Goal: Task Accomplishment & Management: Use online tool/utility

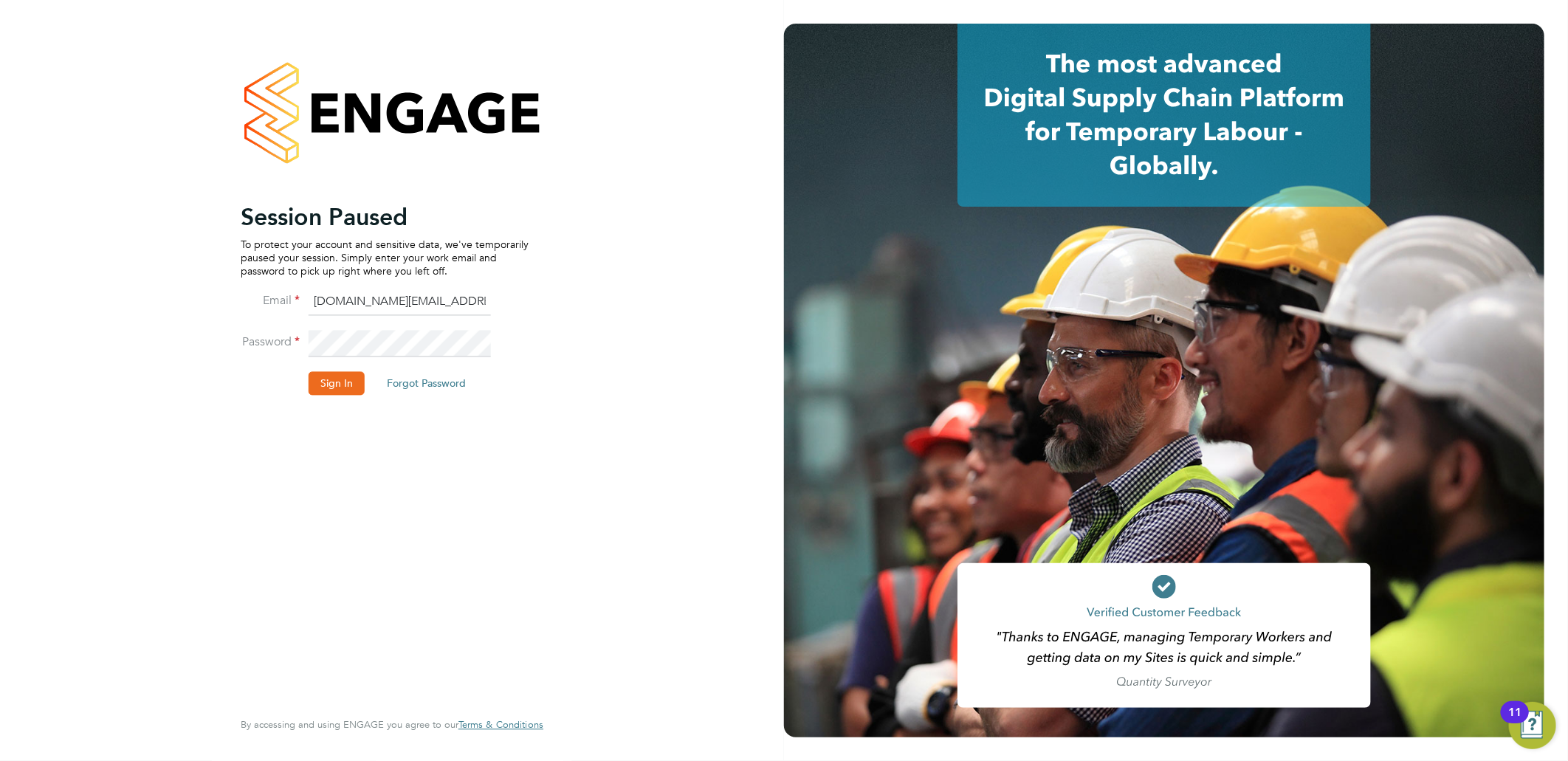
click at [333, 385] on button "Sign In" at bounding box center [336, 383] width 56 height 24
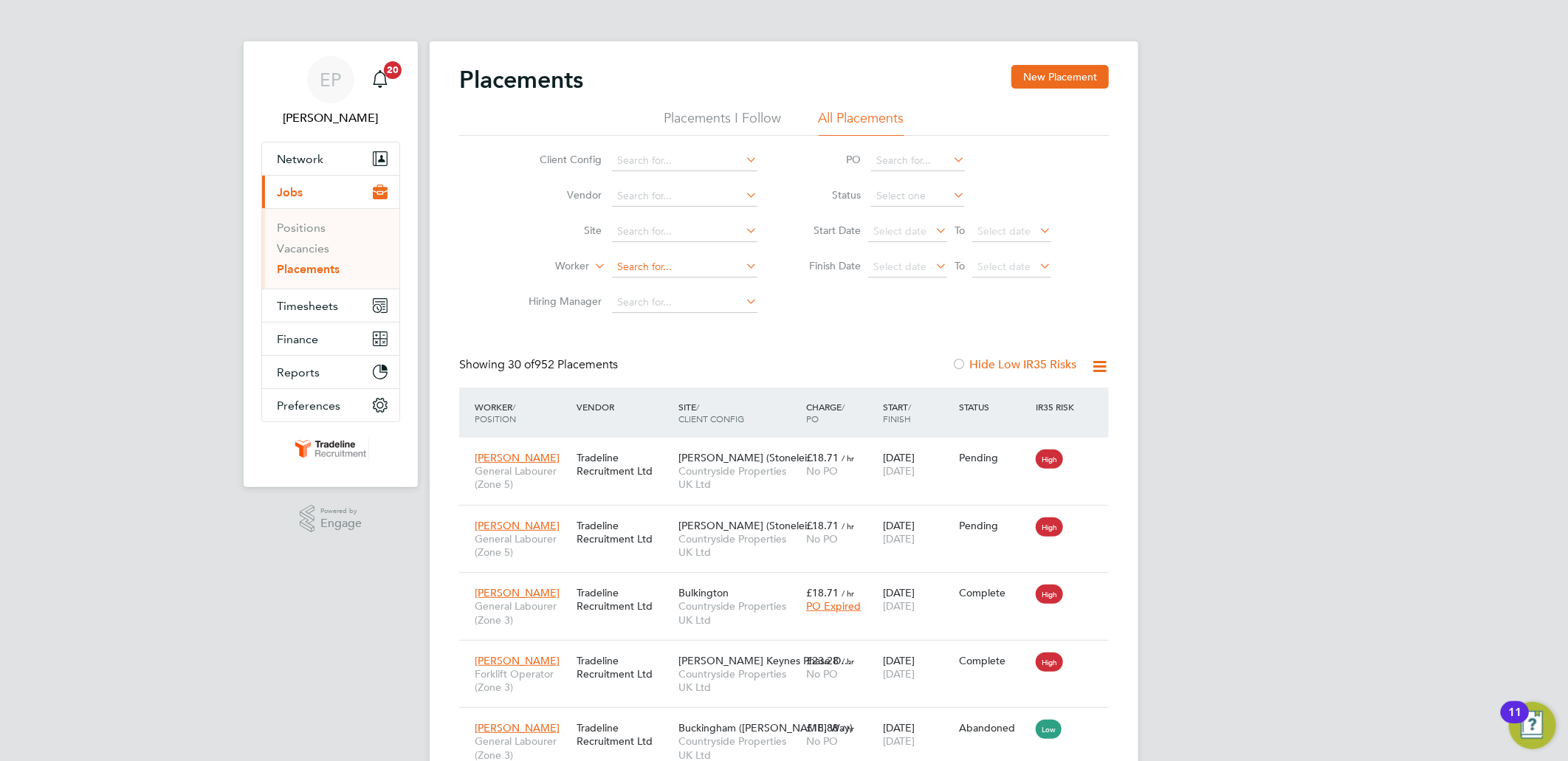
click at [642, 264] on input at bounding box center [684, 267] width 145 height 20
click at [667, 288] on li "[PERSON_NAME]" at bounding box center [684, 288] width 148 height 20
type input "[PERSON_NAME]"
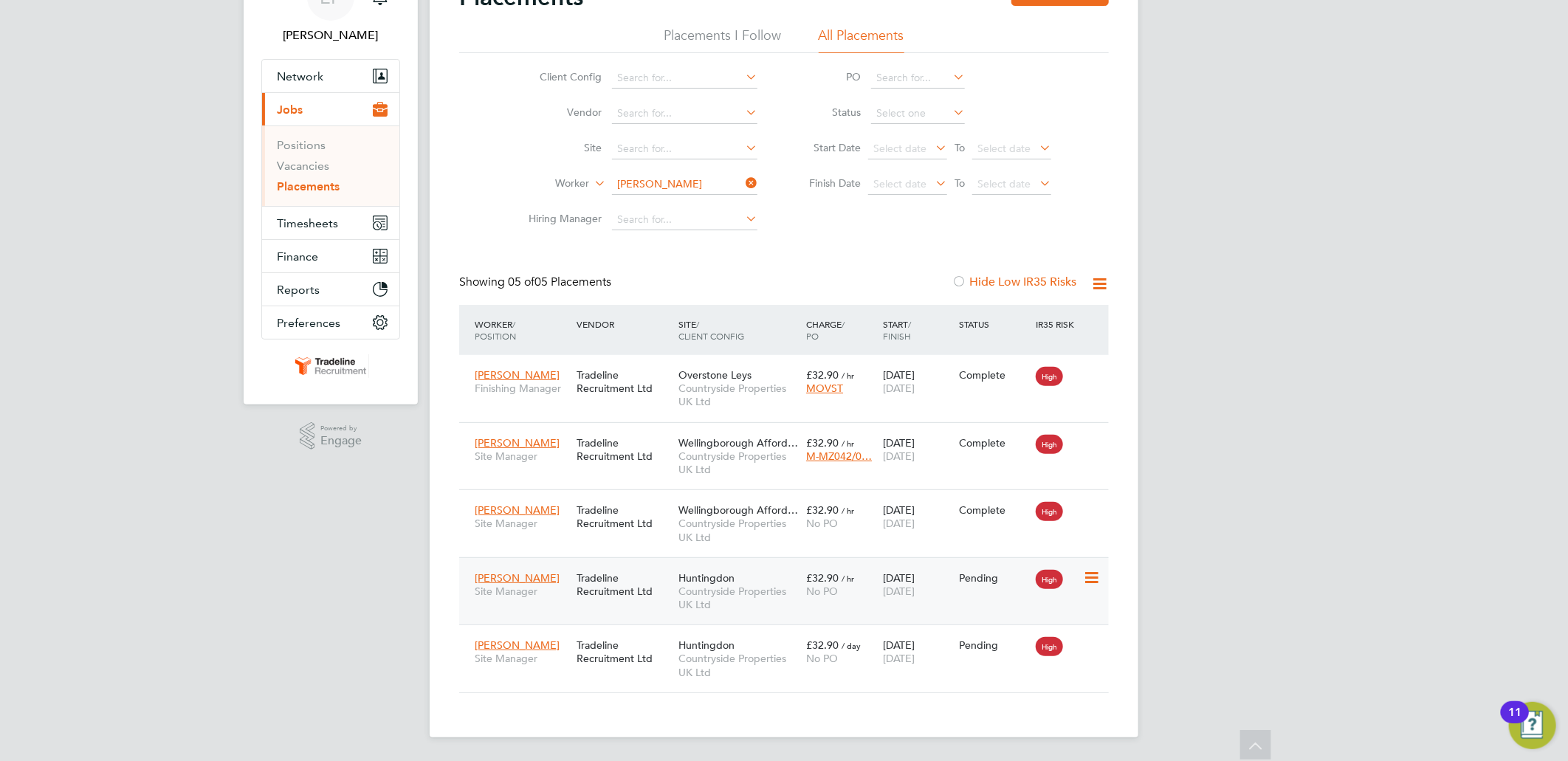
click at [1090, 577] on icon at bounding box center [1090, 578] width 14 height 18
click at [1014, 668] on li "Start" at bounding box center [1046, 669] width 105 height 20
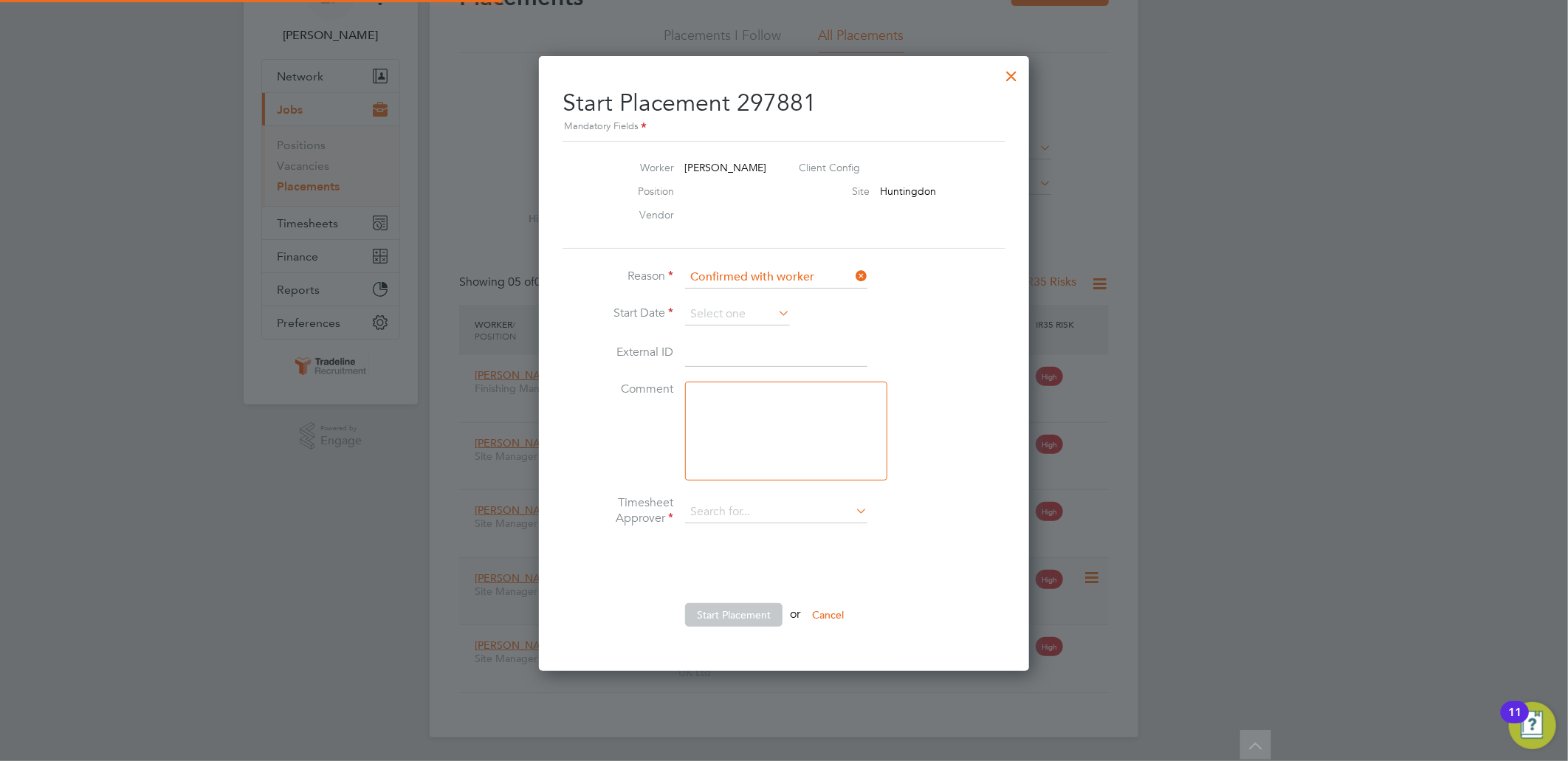
type input "[PERSON_NAME]"
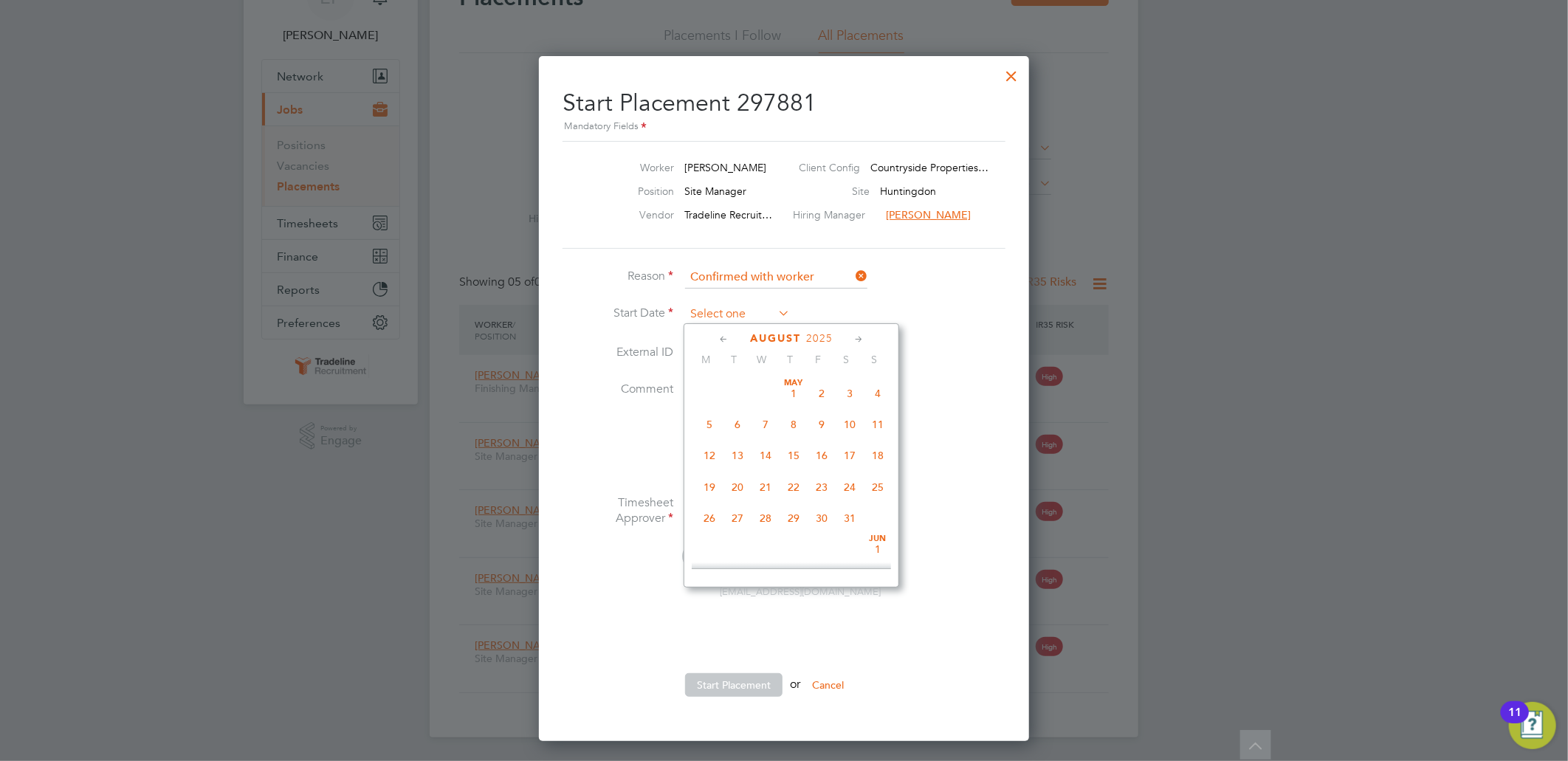
click at [727, 311] on input at bounding box center [738, 314] width 105 height 22
click at [1011, 68] on div at bounding box center [1011, 72] width 26 height 26
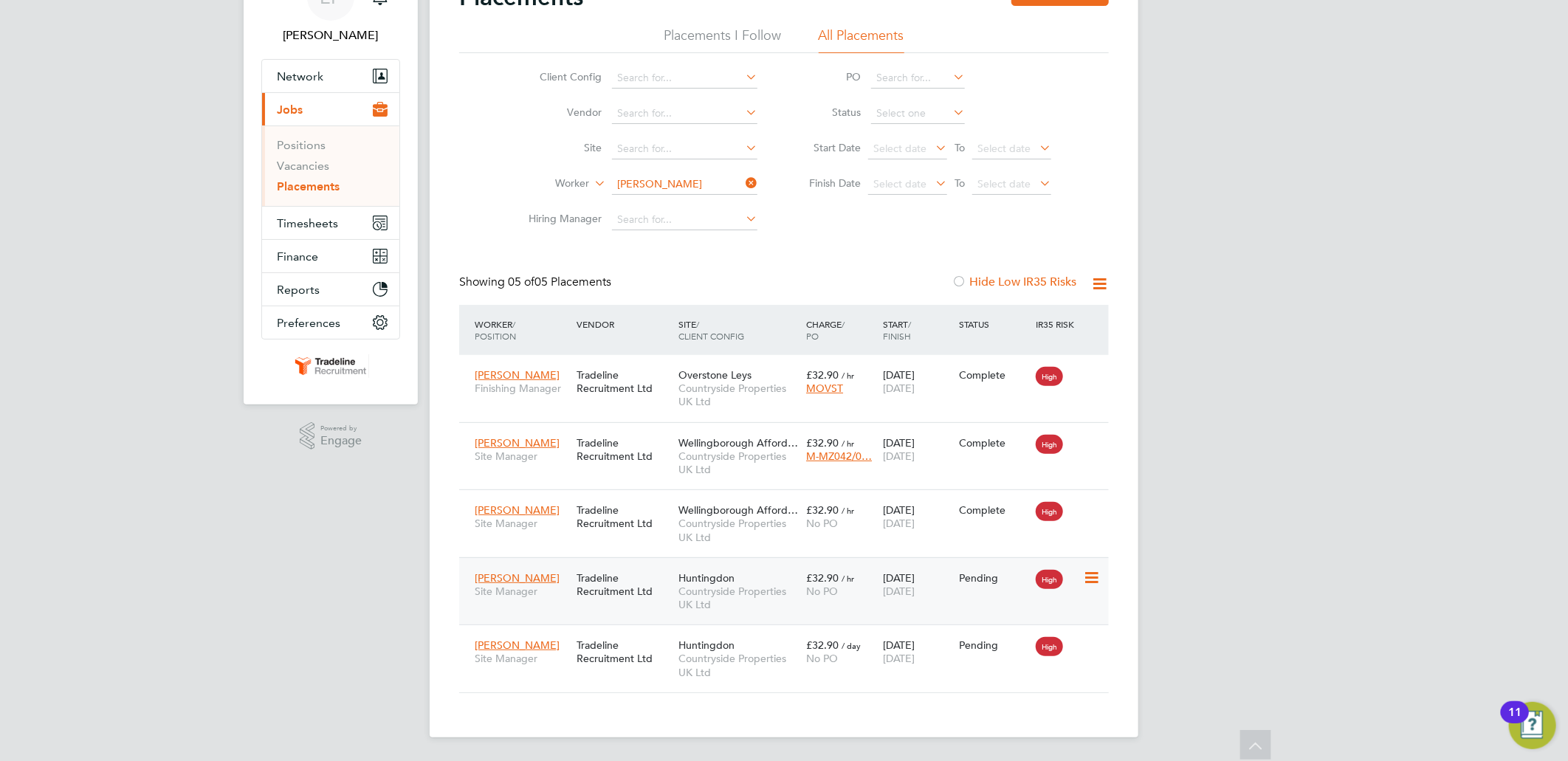
click at [1095, 578] on icon at bounding box center [1090, 578] width 14 height 18
click at [1008, 663] on li "Start" at bounding box center [1046, 669] width 105 height 20
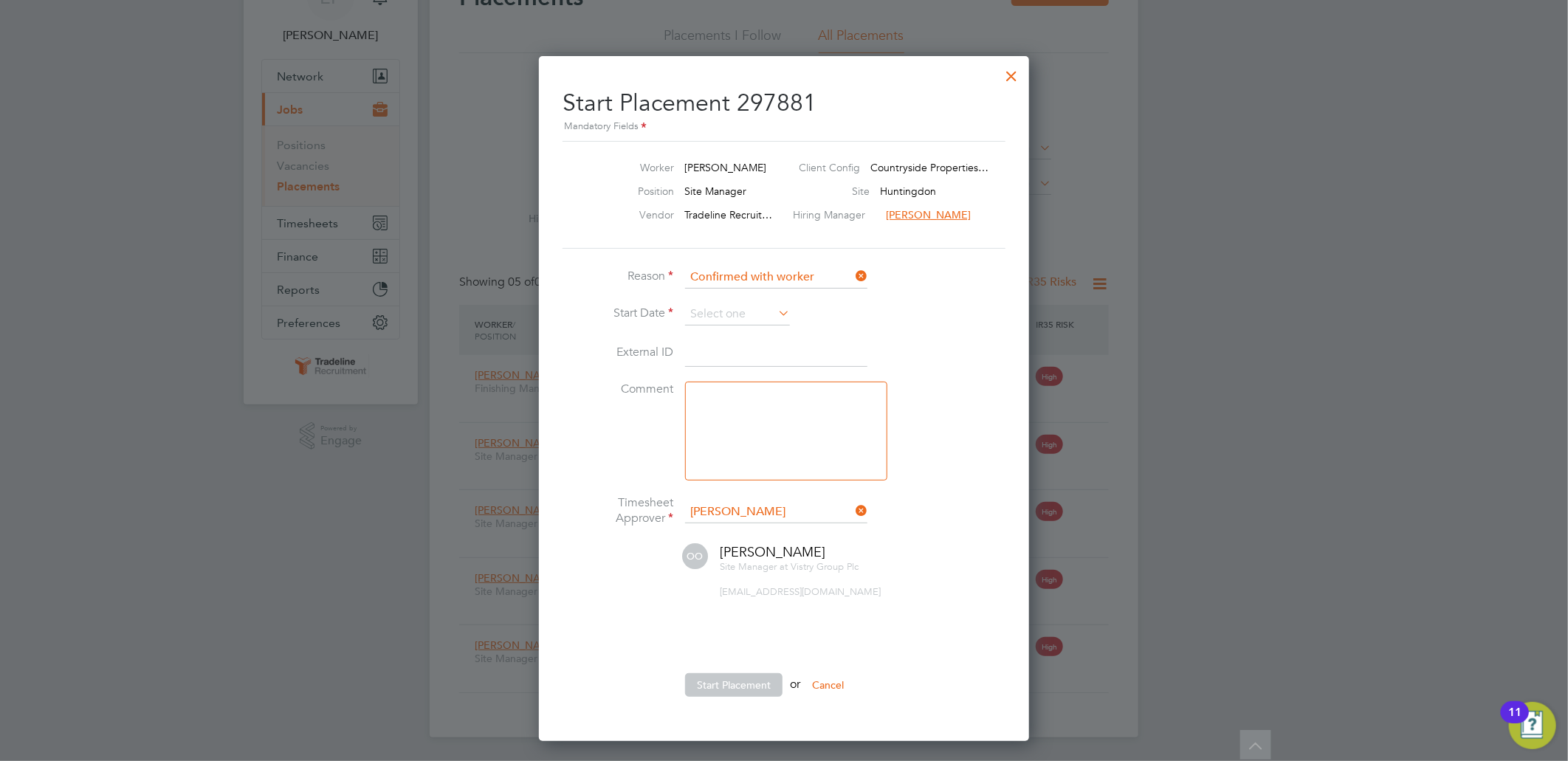
click at [775, 306] on icon at bounding box center [775, 313] width 0 height 20
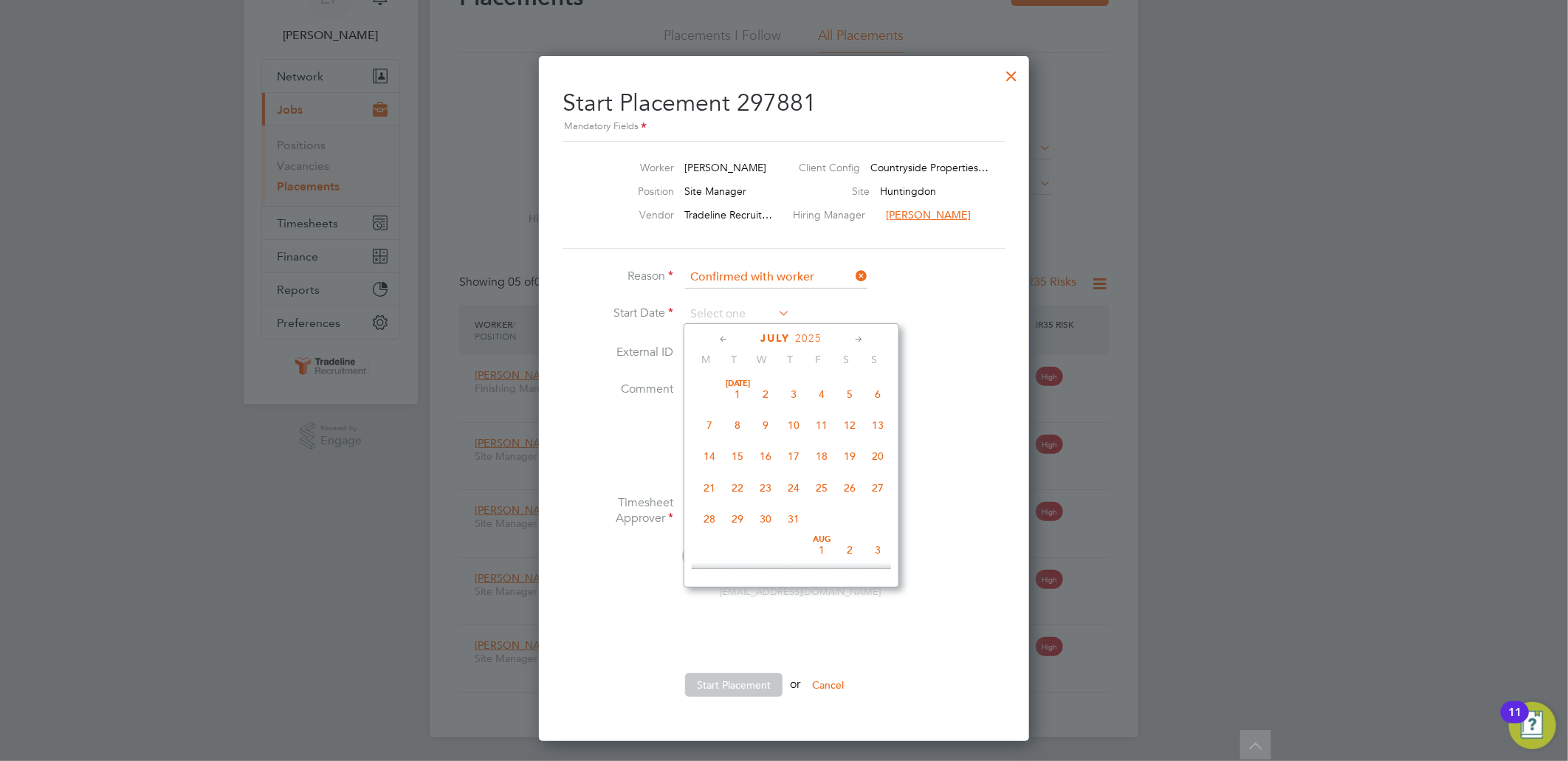
click at [788, 493] on span "24" at bounding box center [793, 487] width 28 height 28
type input "[DATE]"
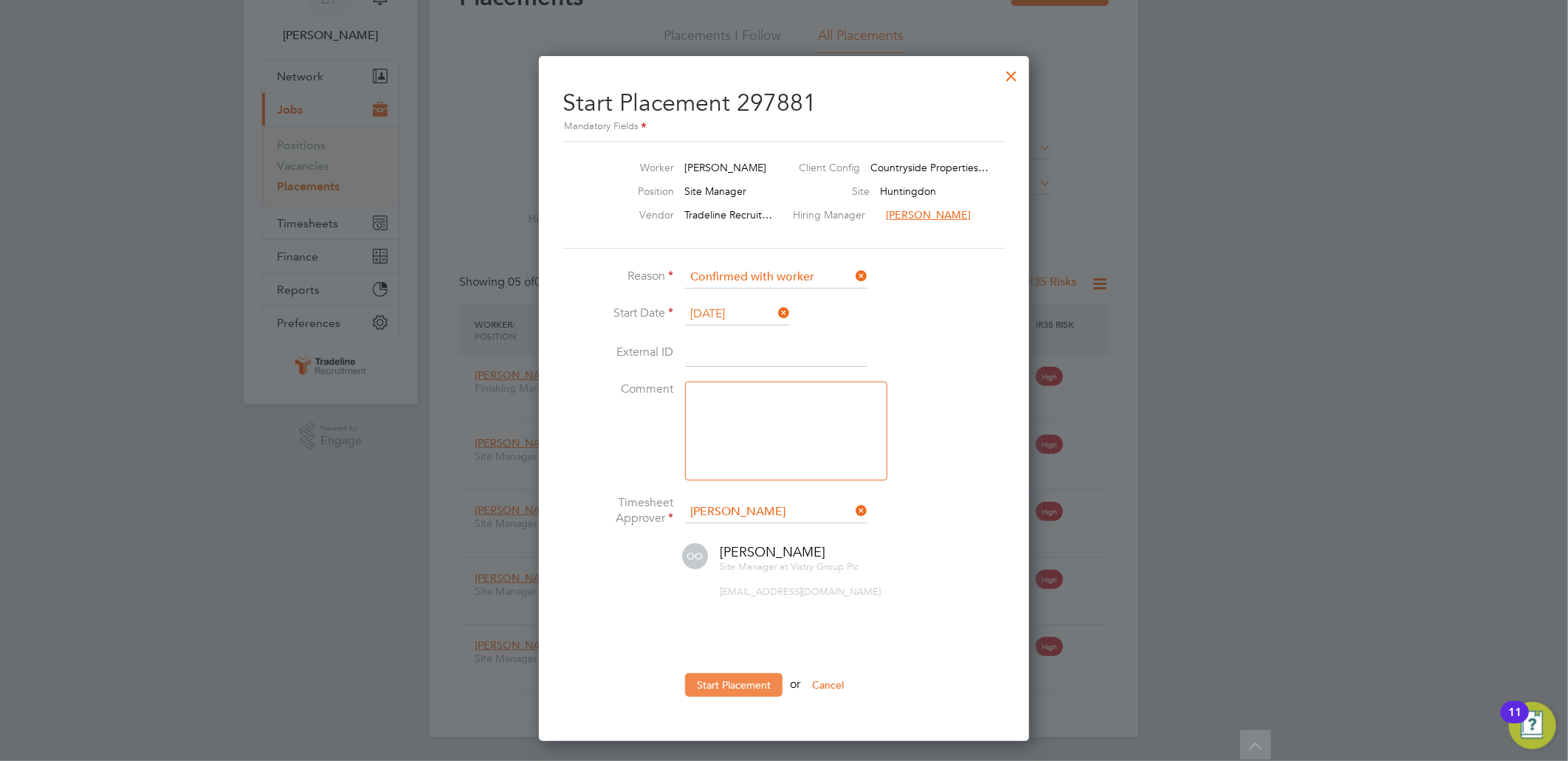
click at [727, 677] on button "Start Placement" at bounding box center [733, 685] width 97 height 24
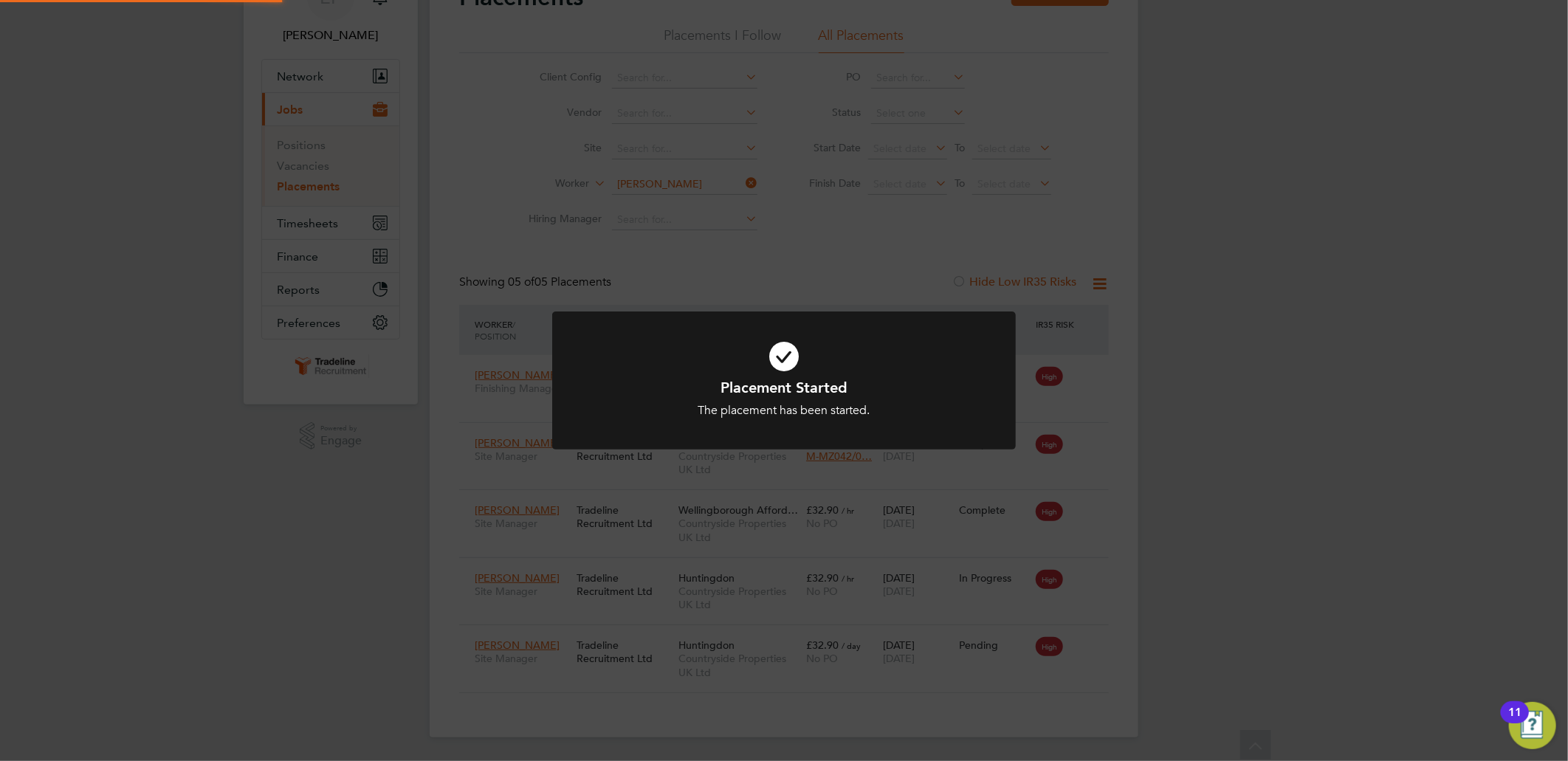
click at [812, 406] on div "The placement has been started." at bounding box center [784, 410] width 384 height 15
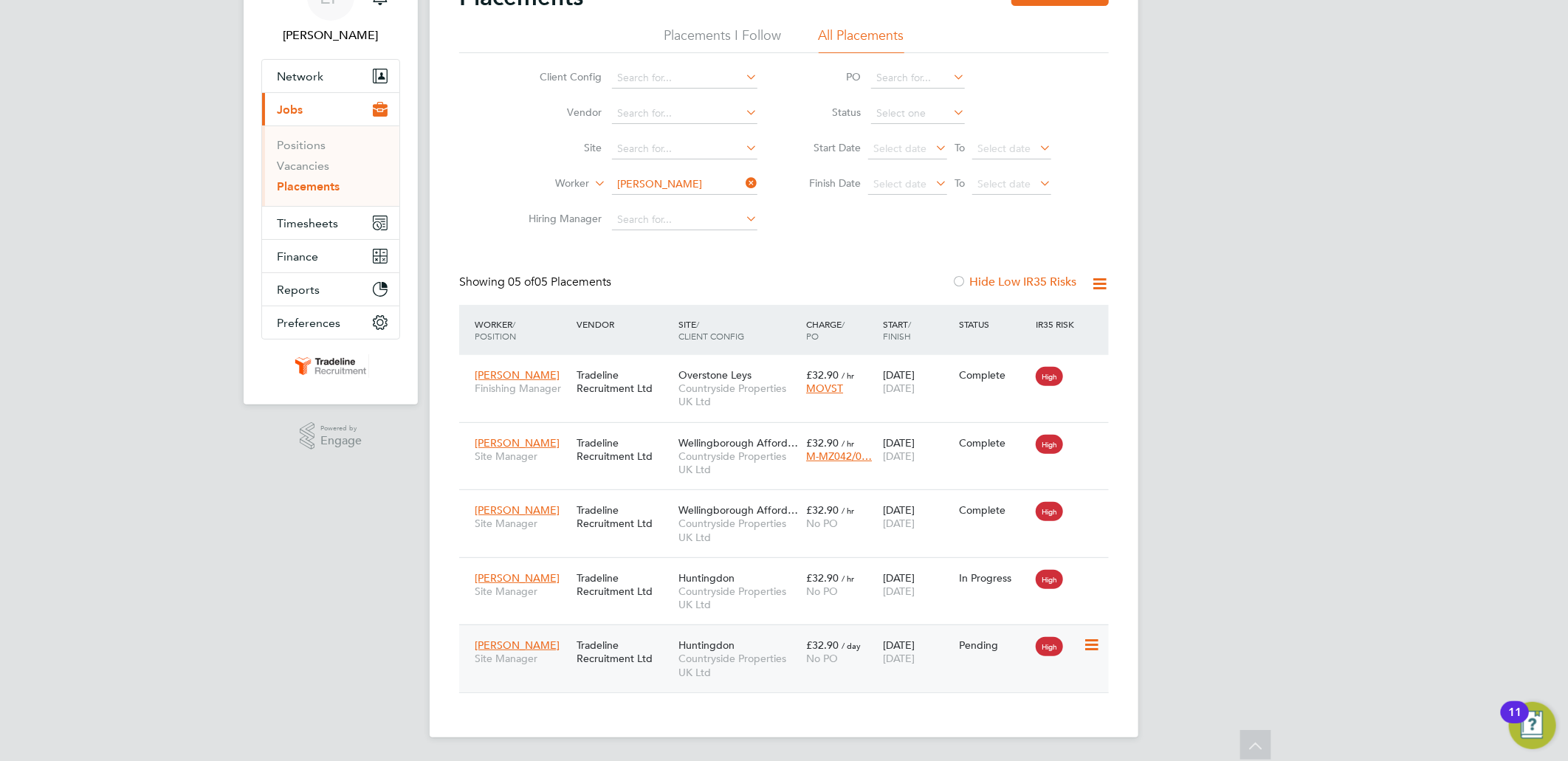
click at [1090, 644] on icon at bounding box center [1090, 644] width 14 height 18
click at [1014, 735] on li "Start" at bounding box center [1046, 737] width 105 height 20
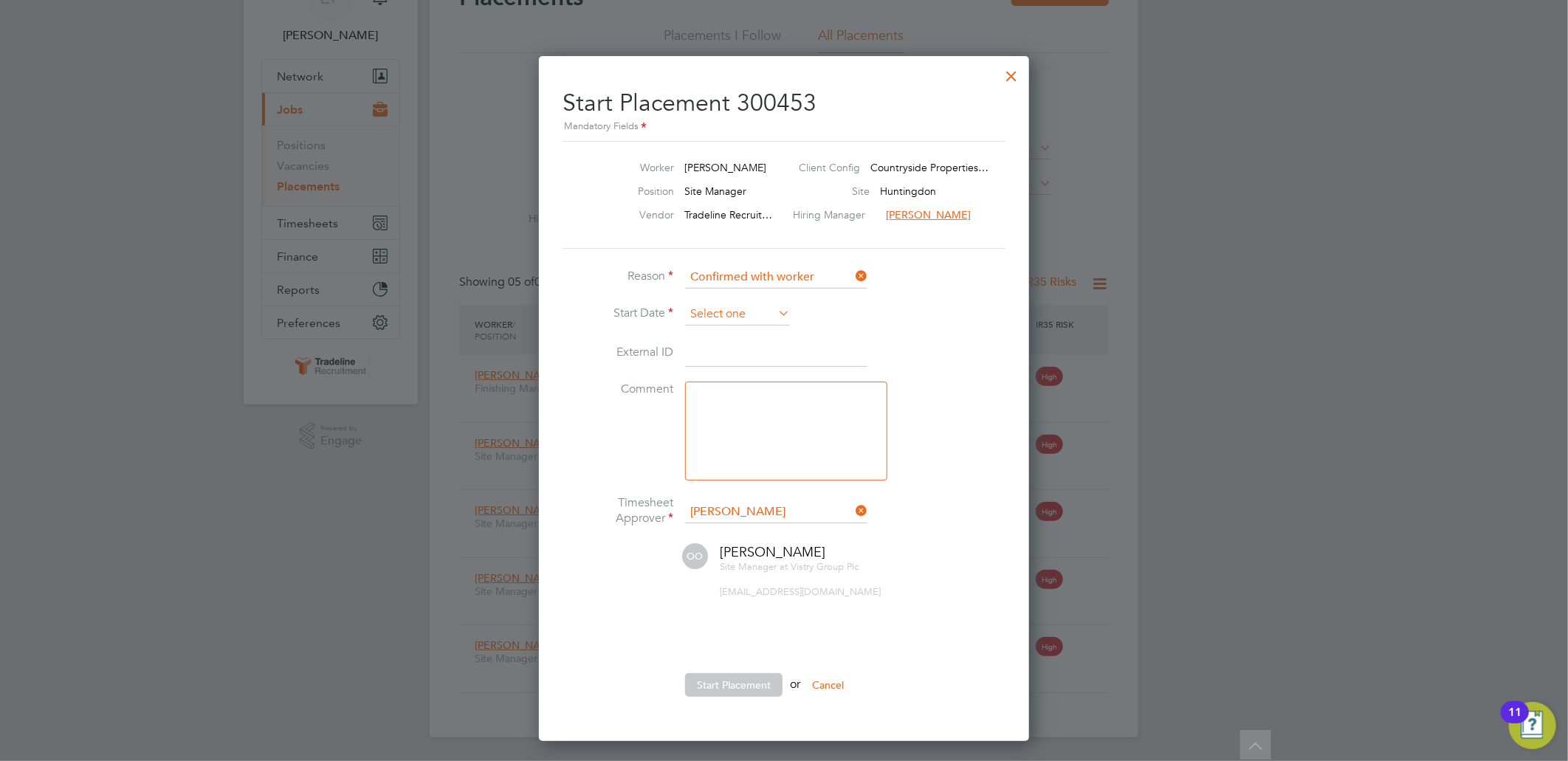
click at [763, 308] on input at bounding box center [738, 314] width 105 height 22
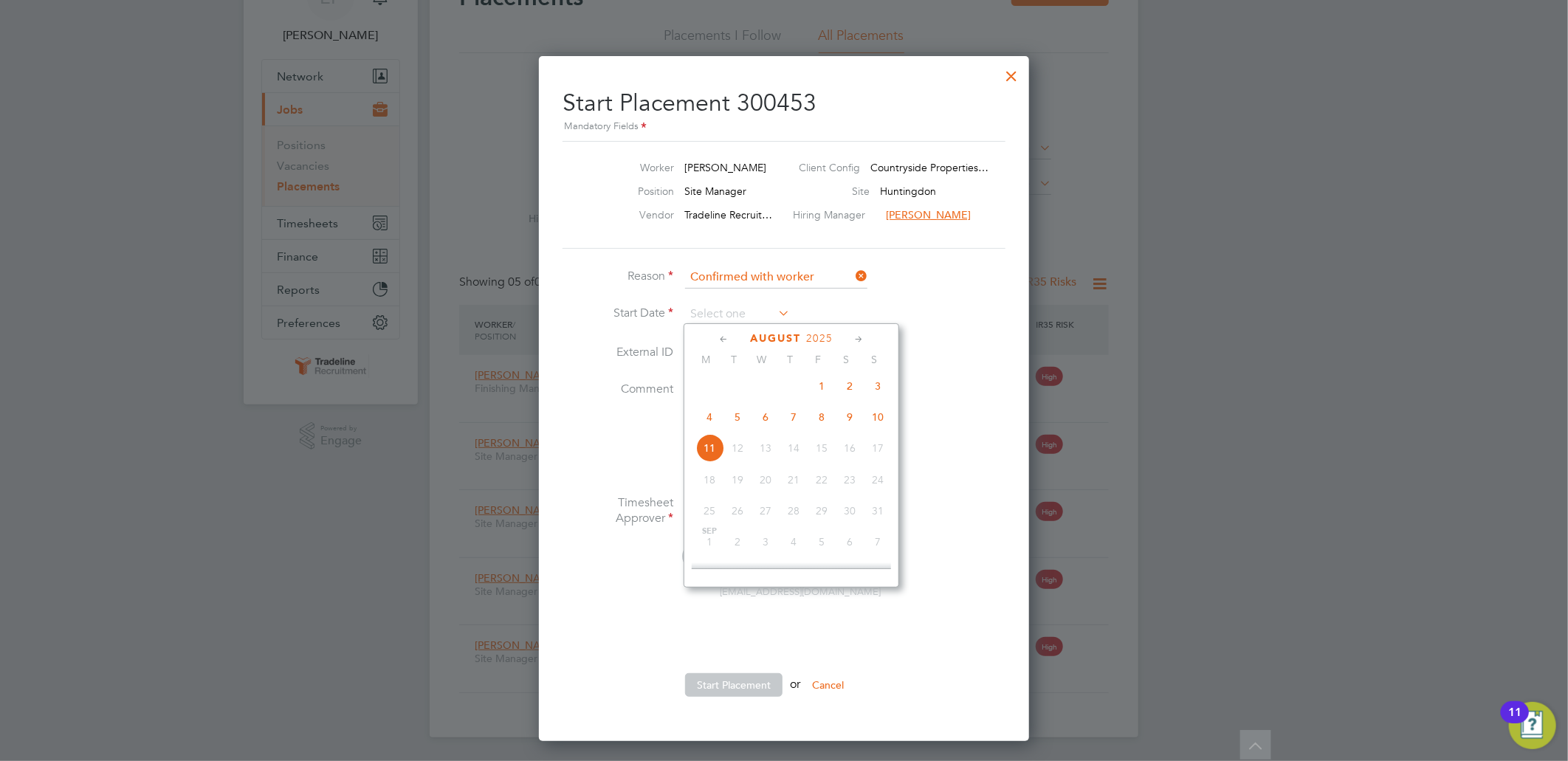
click at [716, 421] on span "4" at bounding box center [709, 416] width 28 height 28
type input "[DATE]"
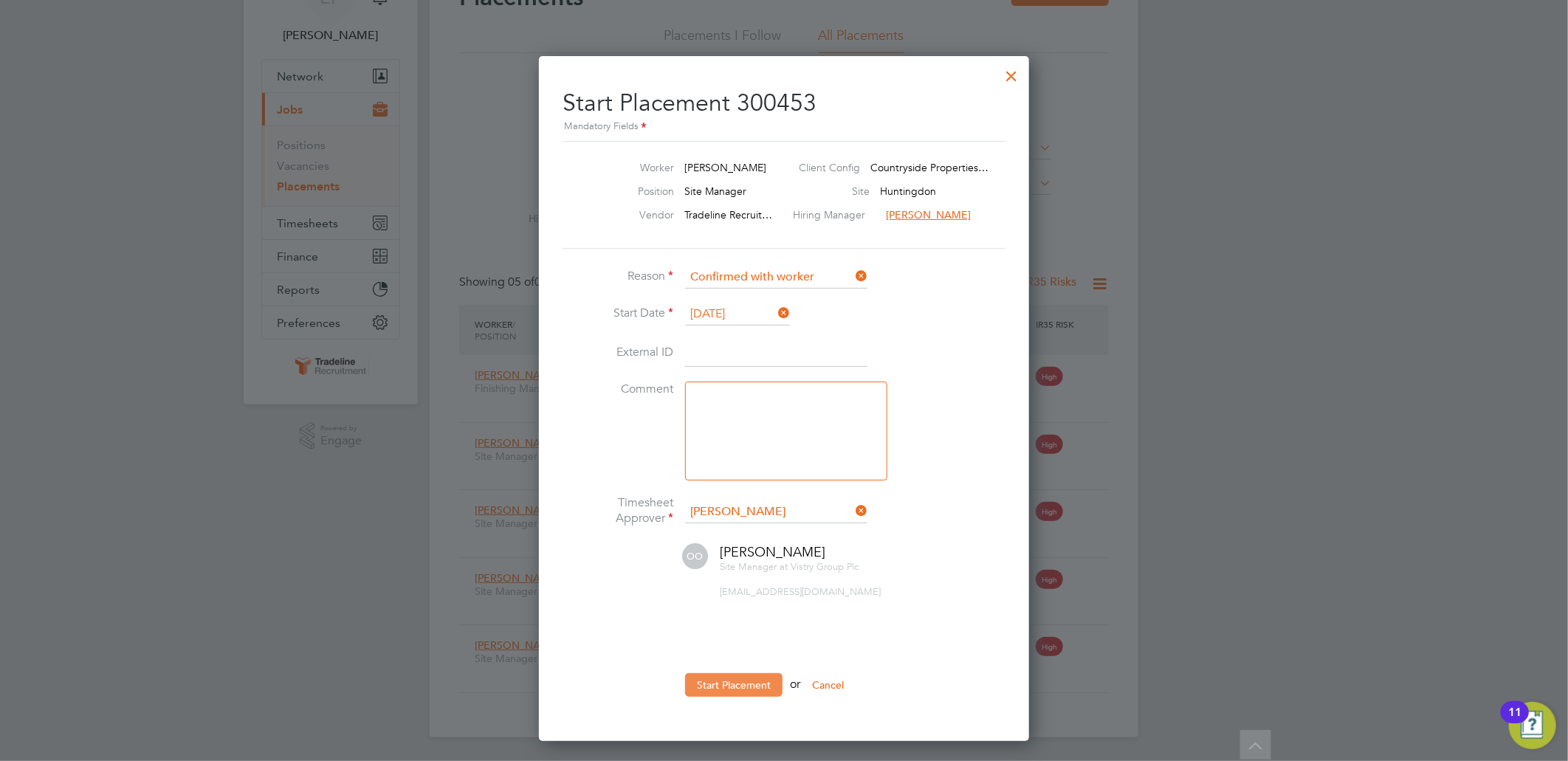
click at [726, 682] on button "Start Placement" at bounding box center [733, 685] width 97 height 24
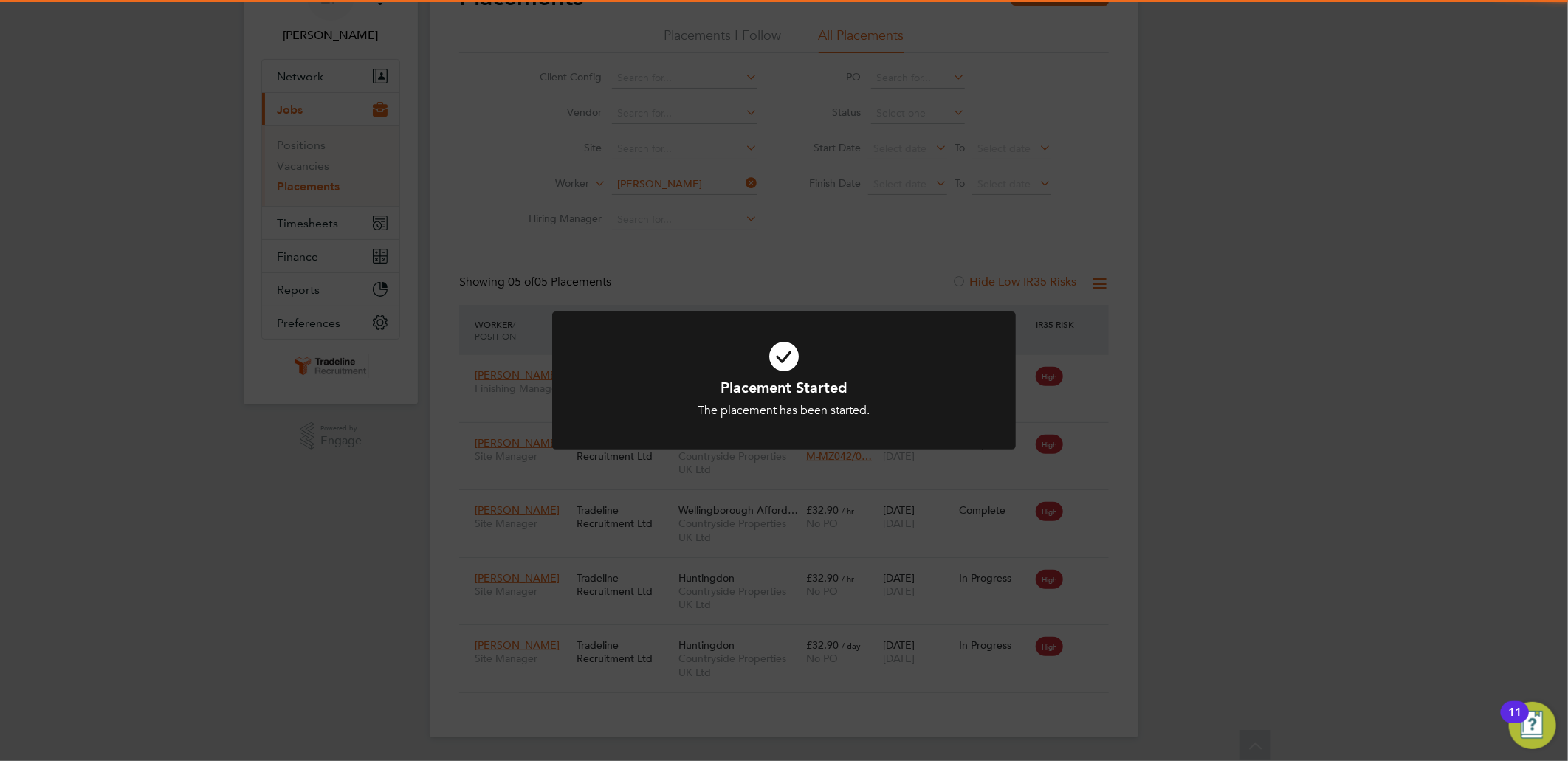
click at [822, 423] on div at bounding box center [784, 380] width 464 height 138
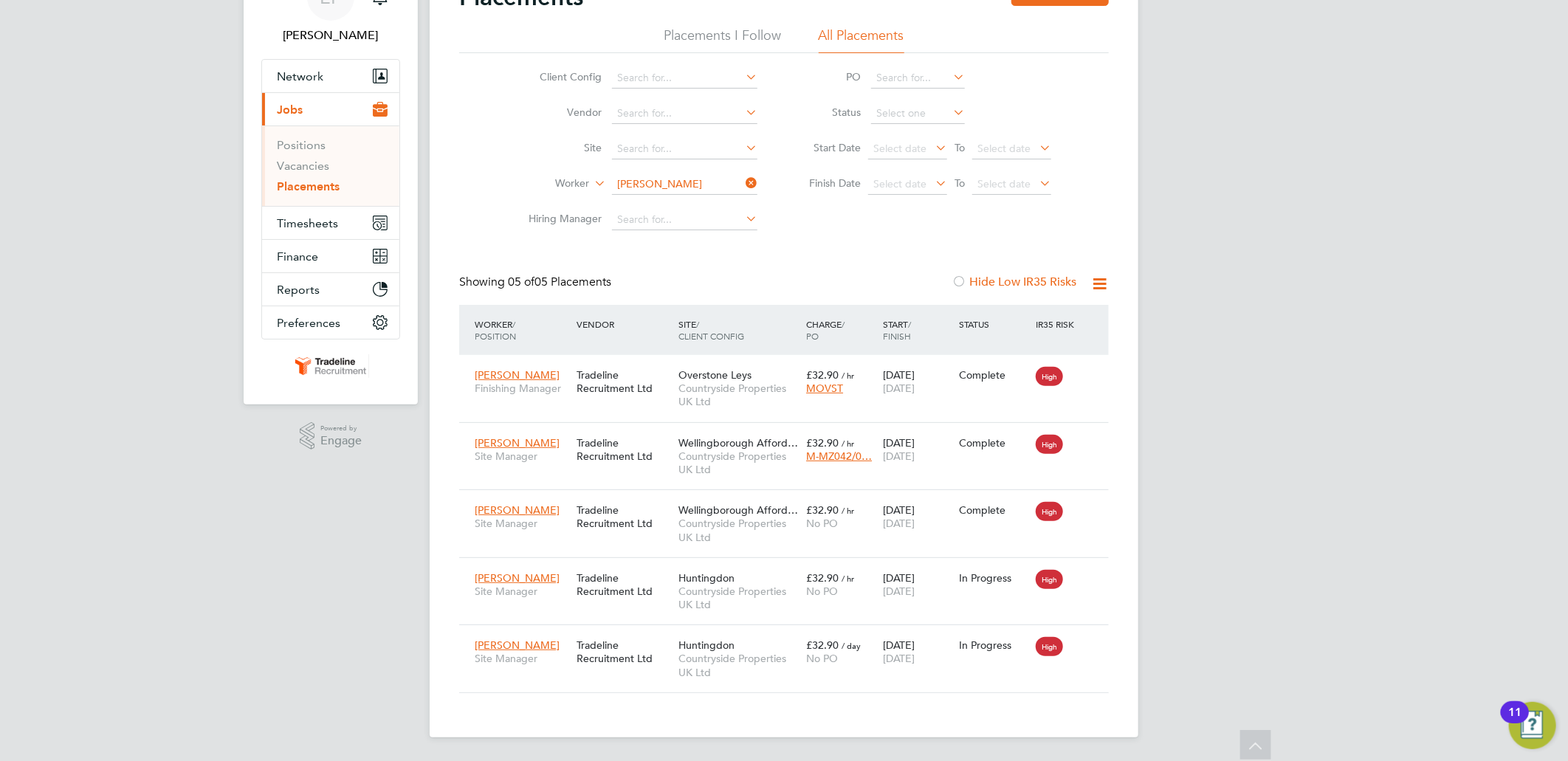
click at [739, 177] on ul "Client Config Vendor Site Worker [PERSON_NAME] Hiring Manager" at bounding box center [637, 149] width 278 height 177
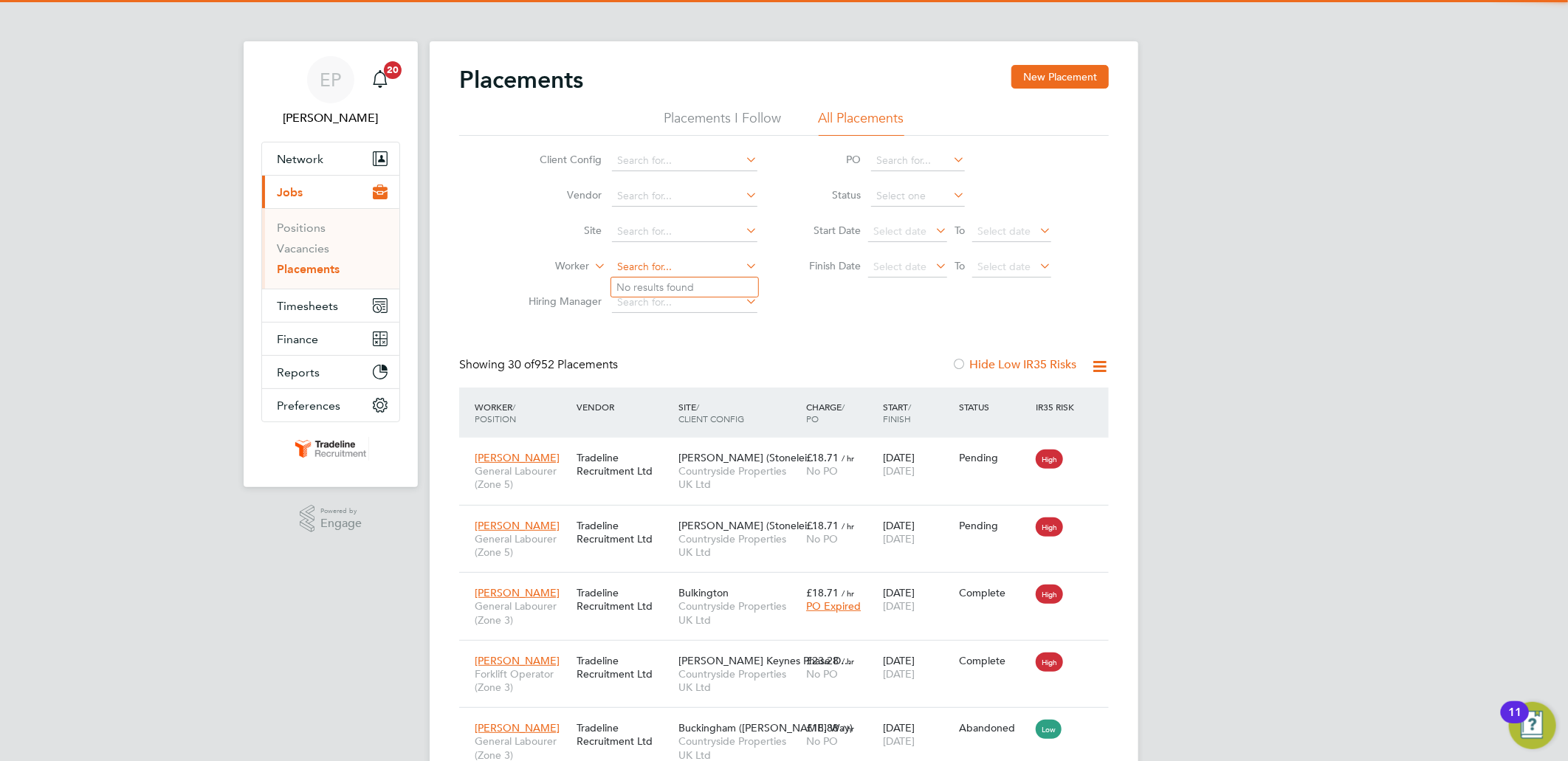
click at [643, 272] on input at bounding box center [684, 267] width 145 height 20
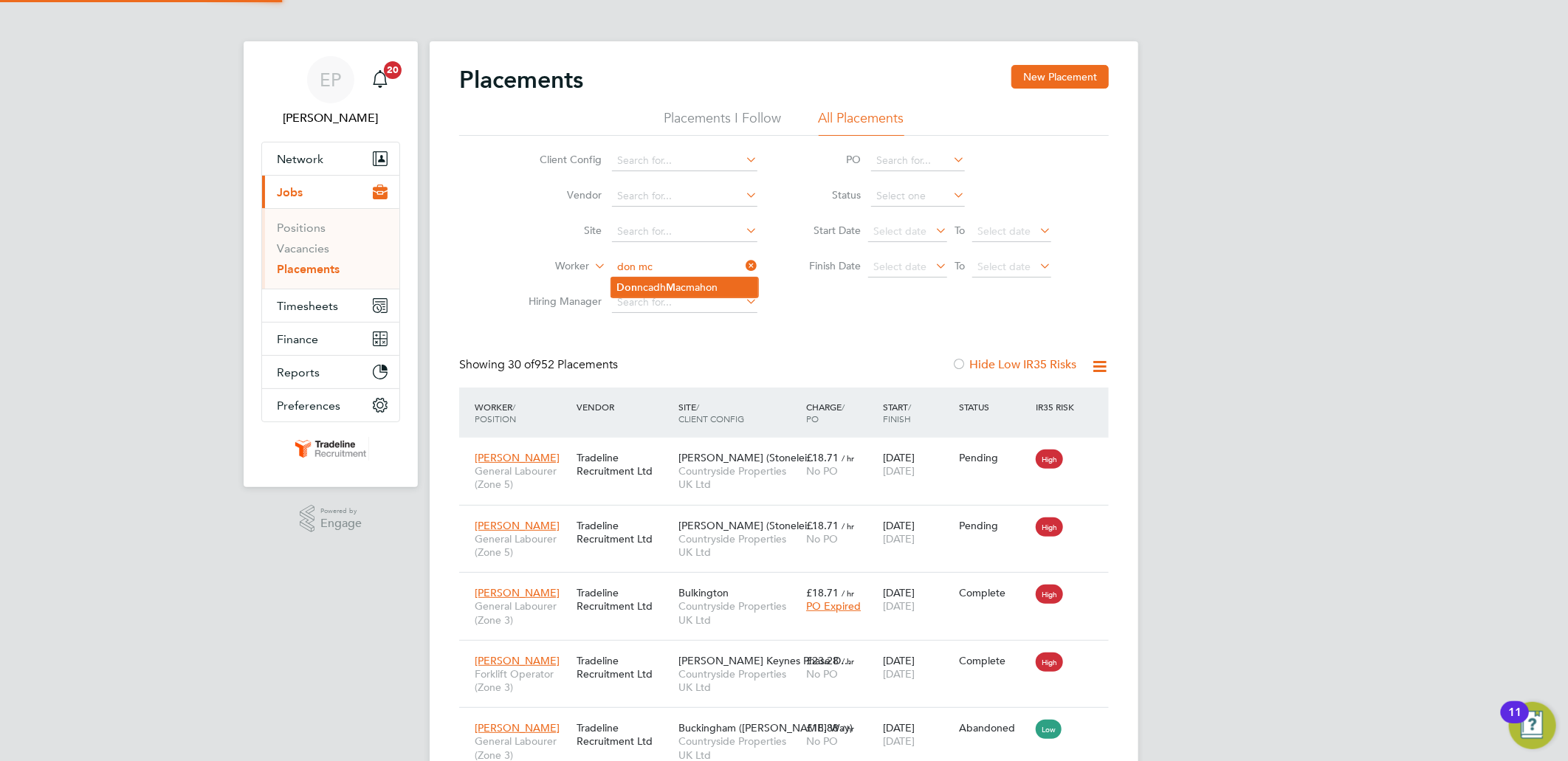
type input "don mc"
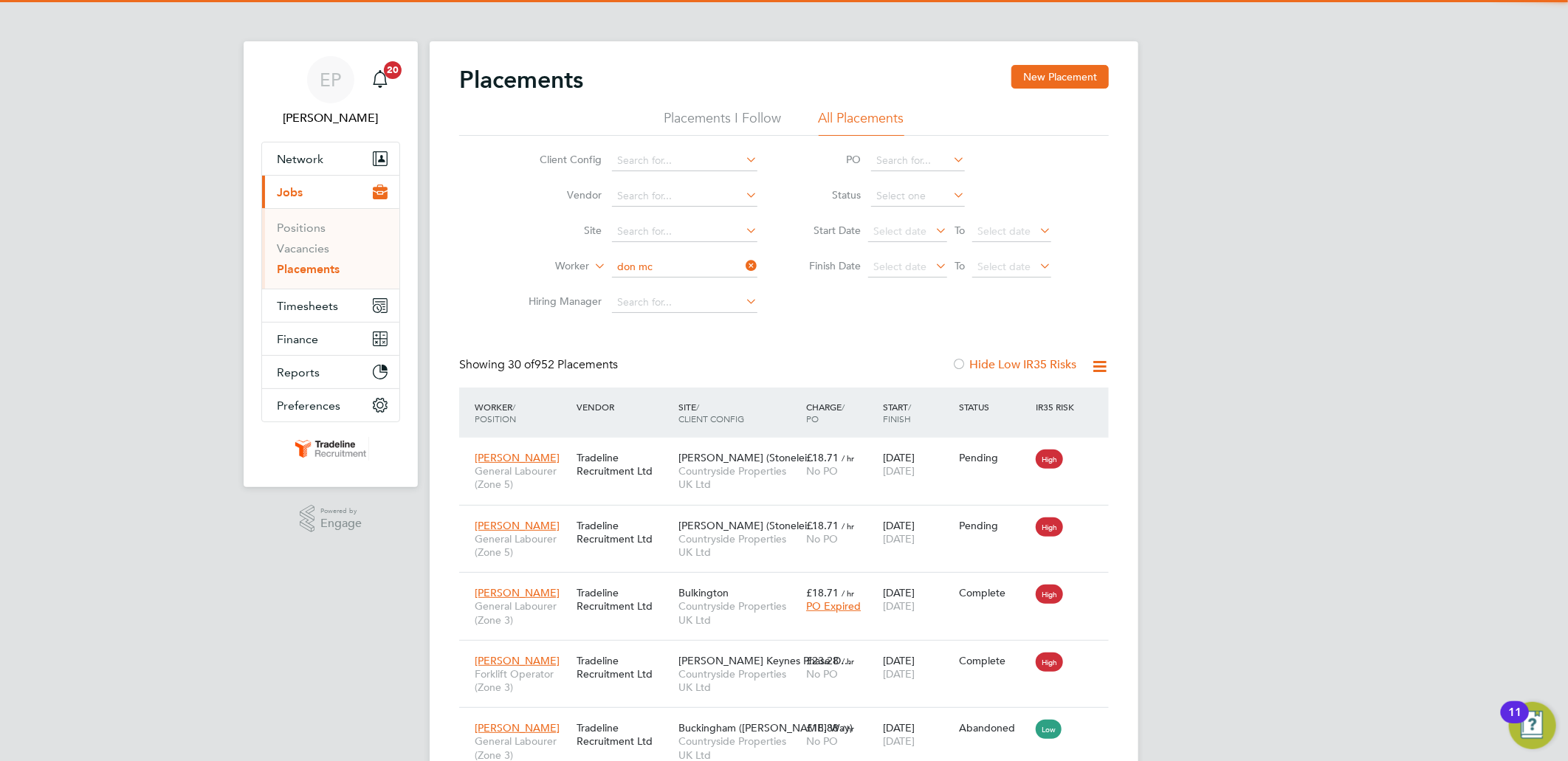
click at [673, 288] on li "No results found" at bounding box center [684, 287] width 147 height 19
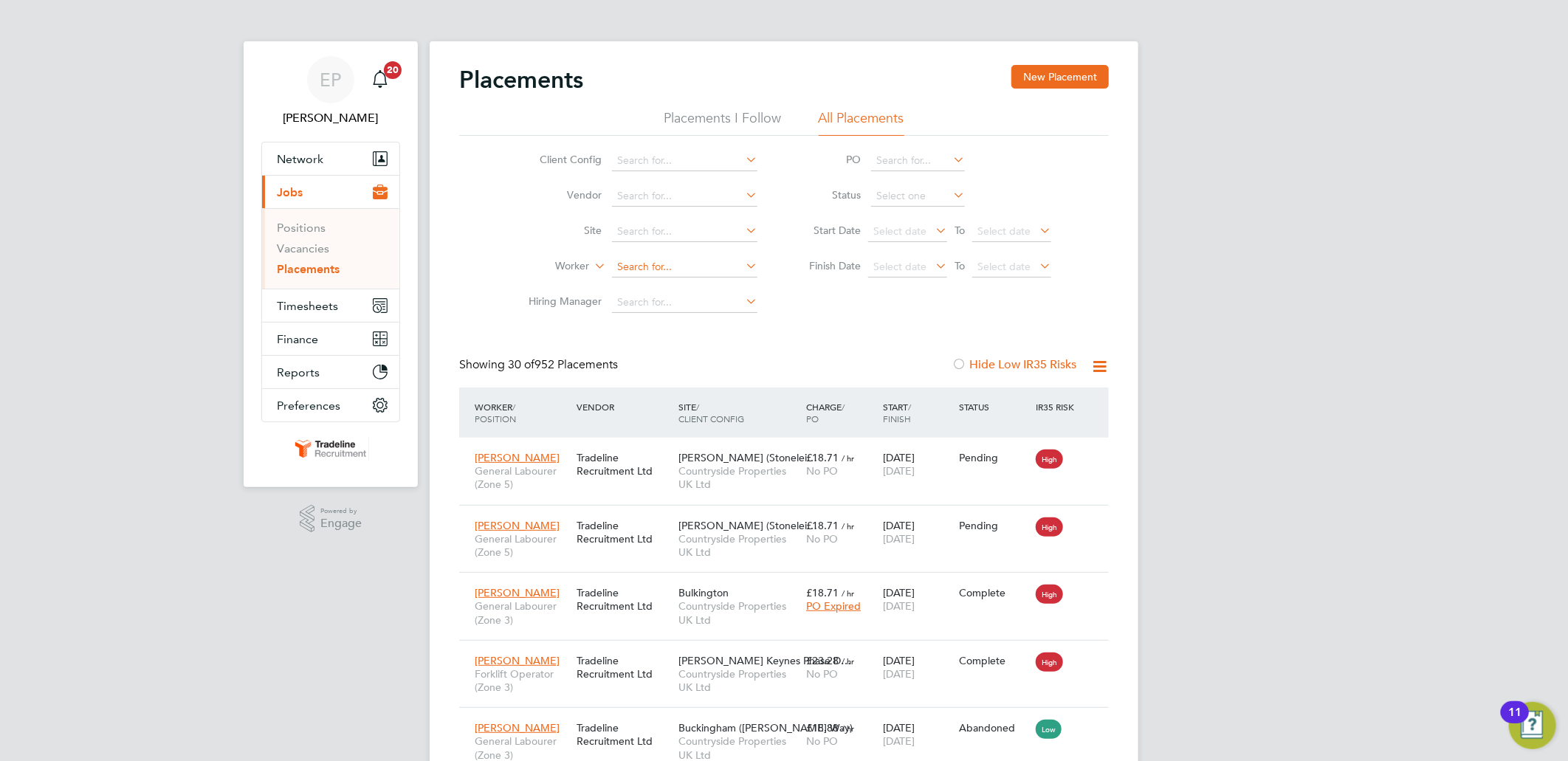
click at [662, 270] on input at bounding box center [684, 267] width 145 height 20
click at [678, 305] on li "Don ncadh Macmahon" at bounding box center [684, 307] width 147 height 20
type input "Donncadh Macmahon"
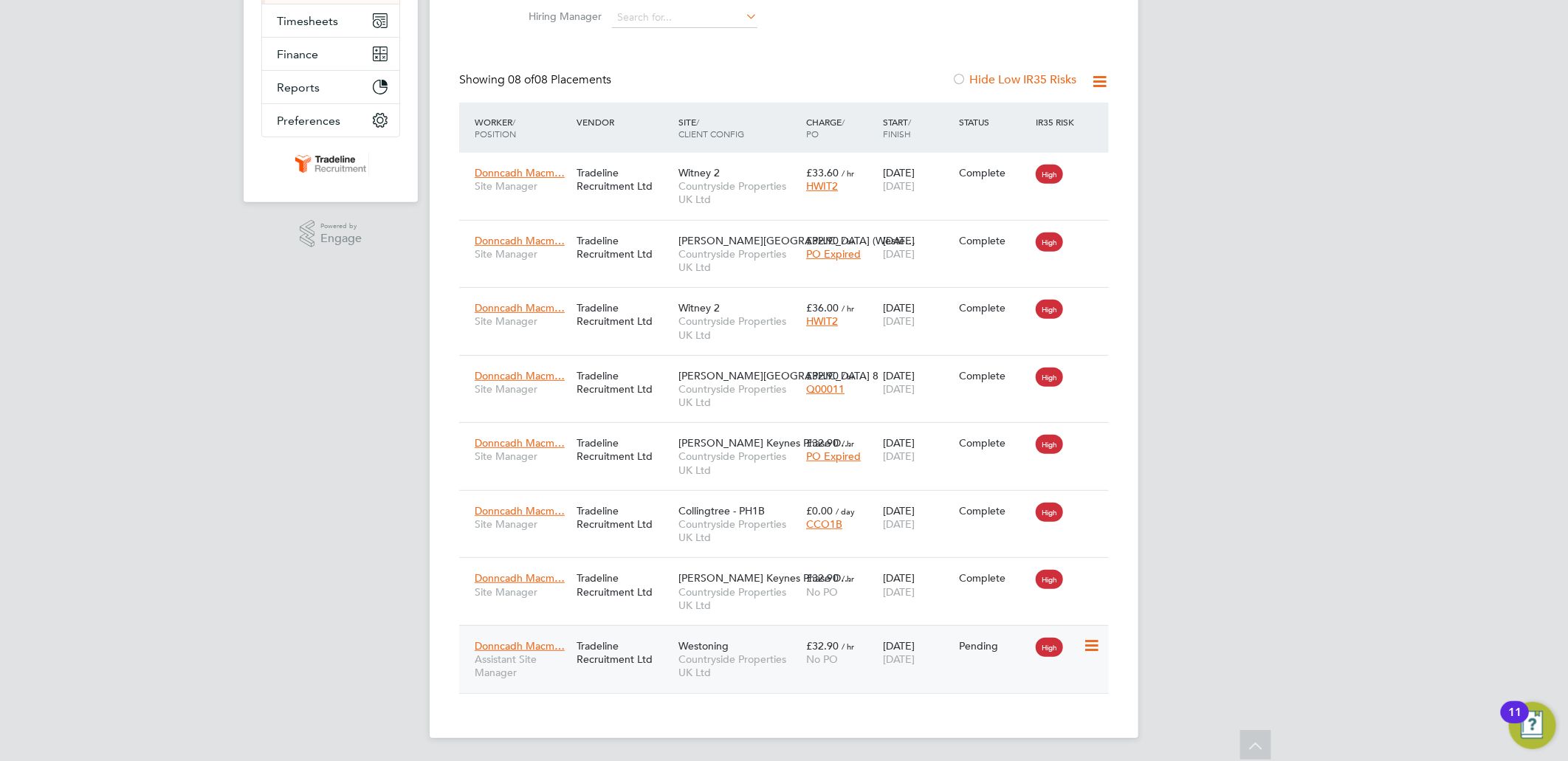
click at [1091, 644] on icon at bounding box center [1090, 645] width 14 height 18
click at [1017, 736] on li "Start" at bounding box center [1046, 737] width 105 height 20
type input "[PERSON_NAME]"
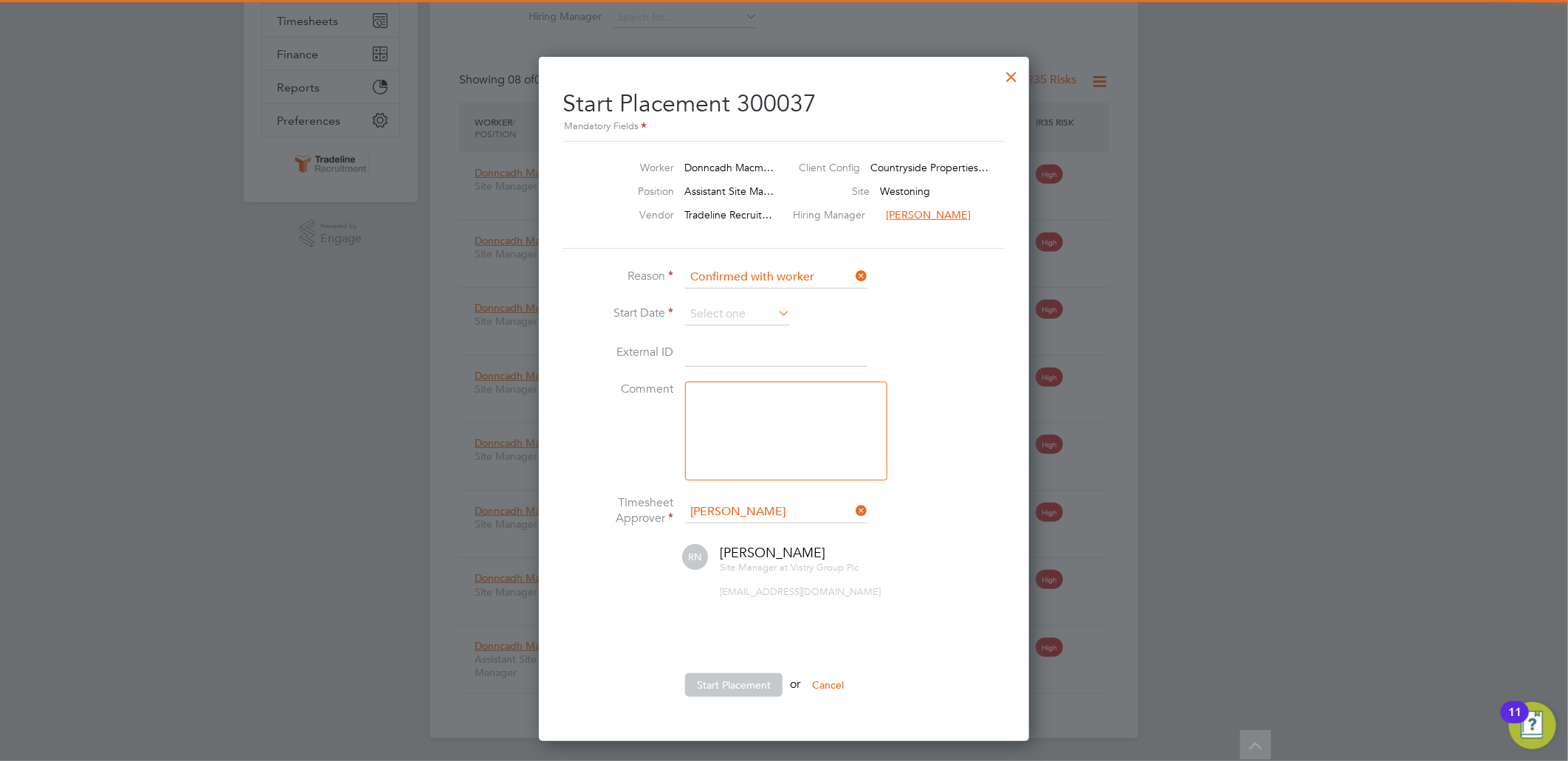
click at [775, 314] on icon at bounding box center [775, 313] width 0 height 20
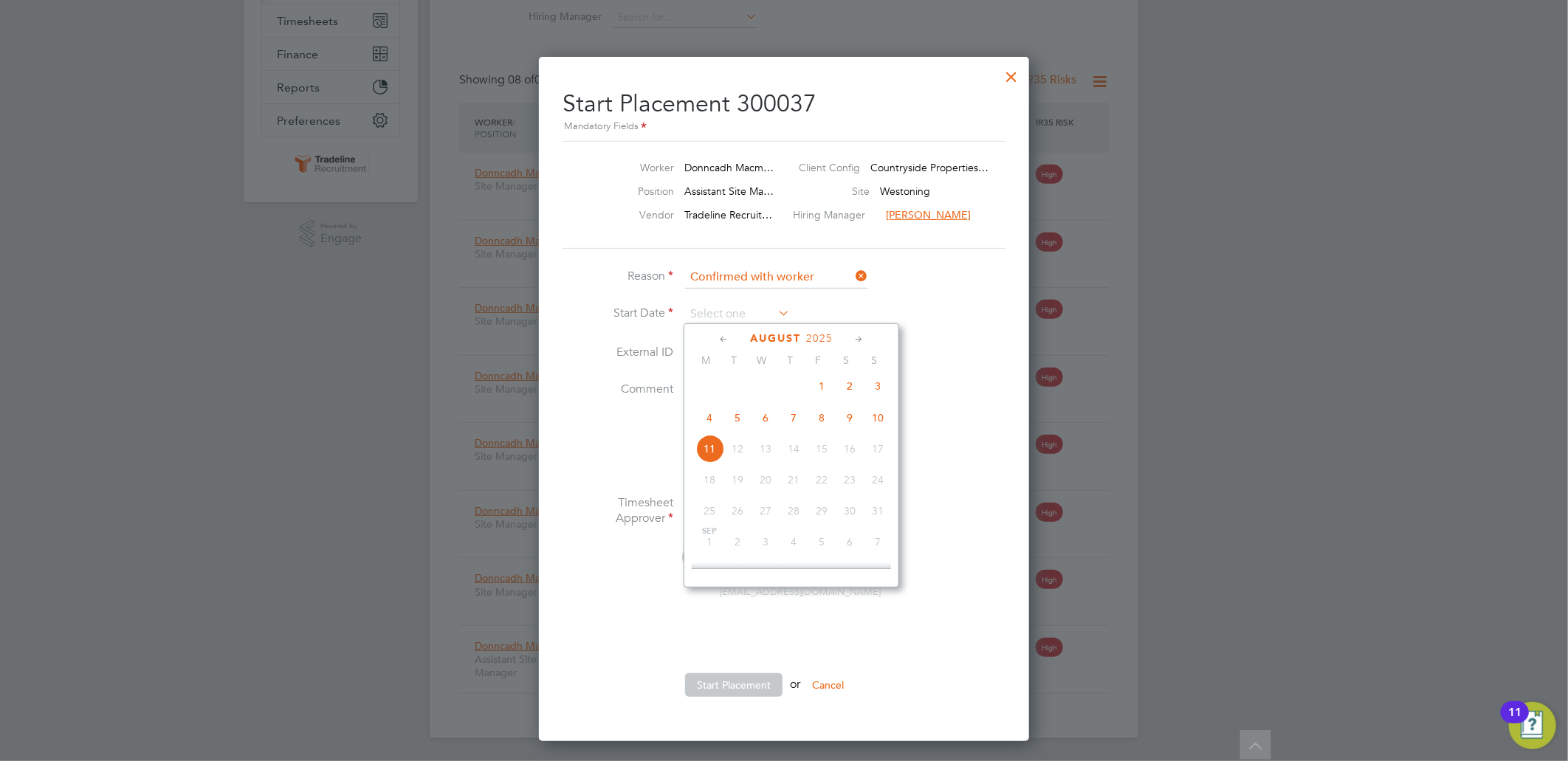
click at [732, 423] on span "5" at bounding box center [737, 417] width 28 height 28
type input "[DATE]"
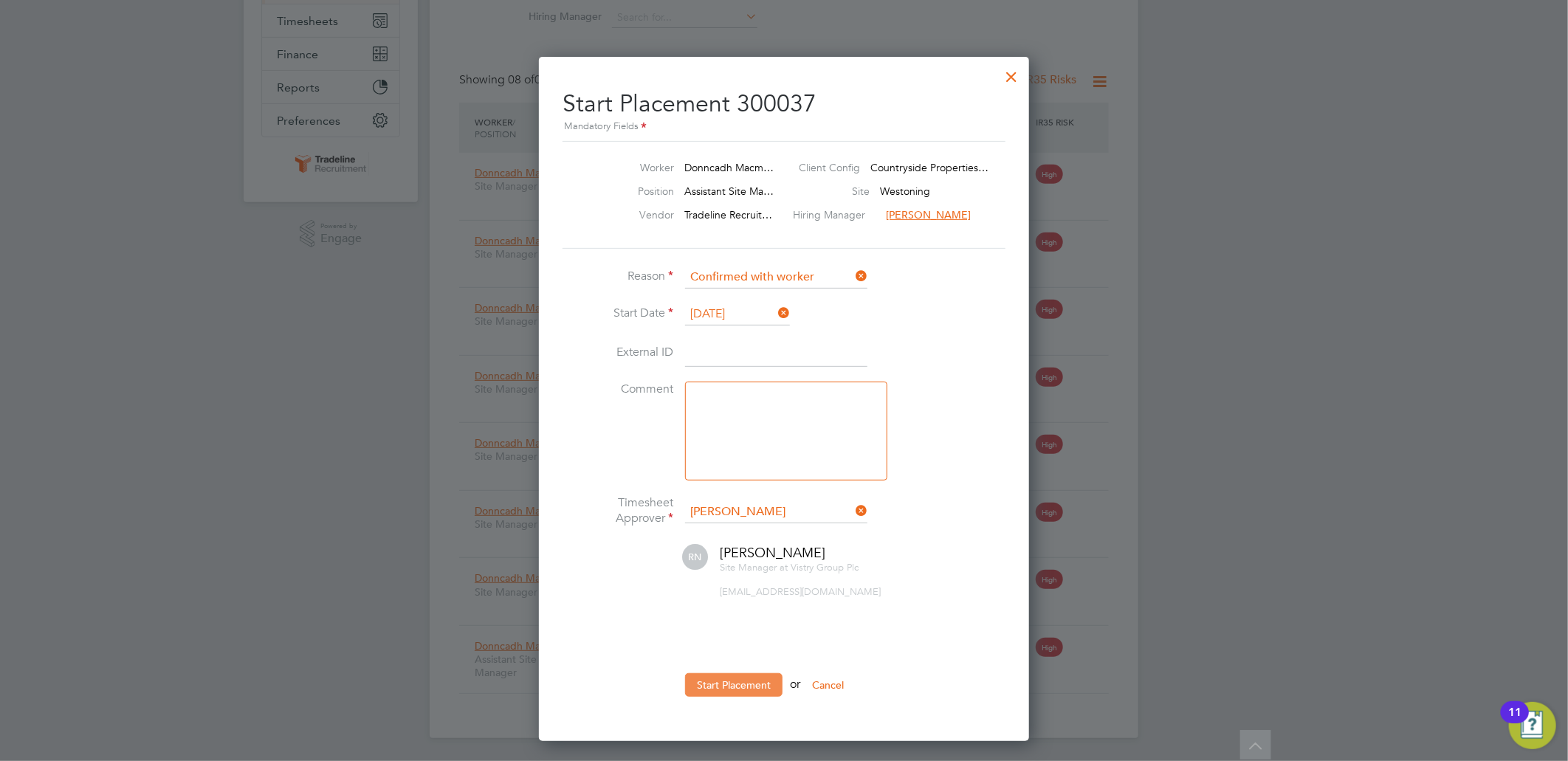
click at [739, 688] on button "Start Placement" at bounding box center [733, 685] width 97 height 24
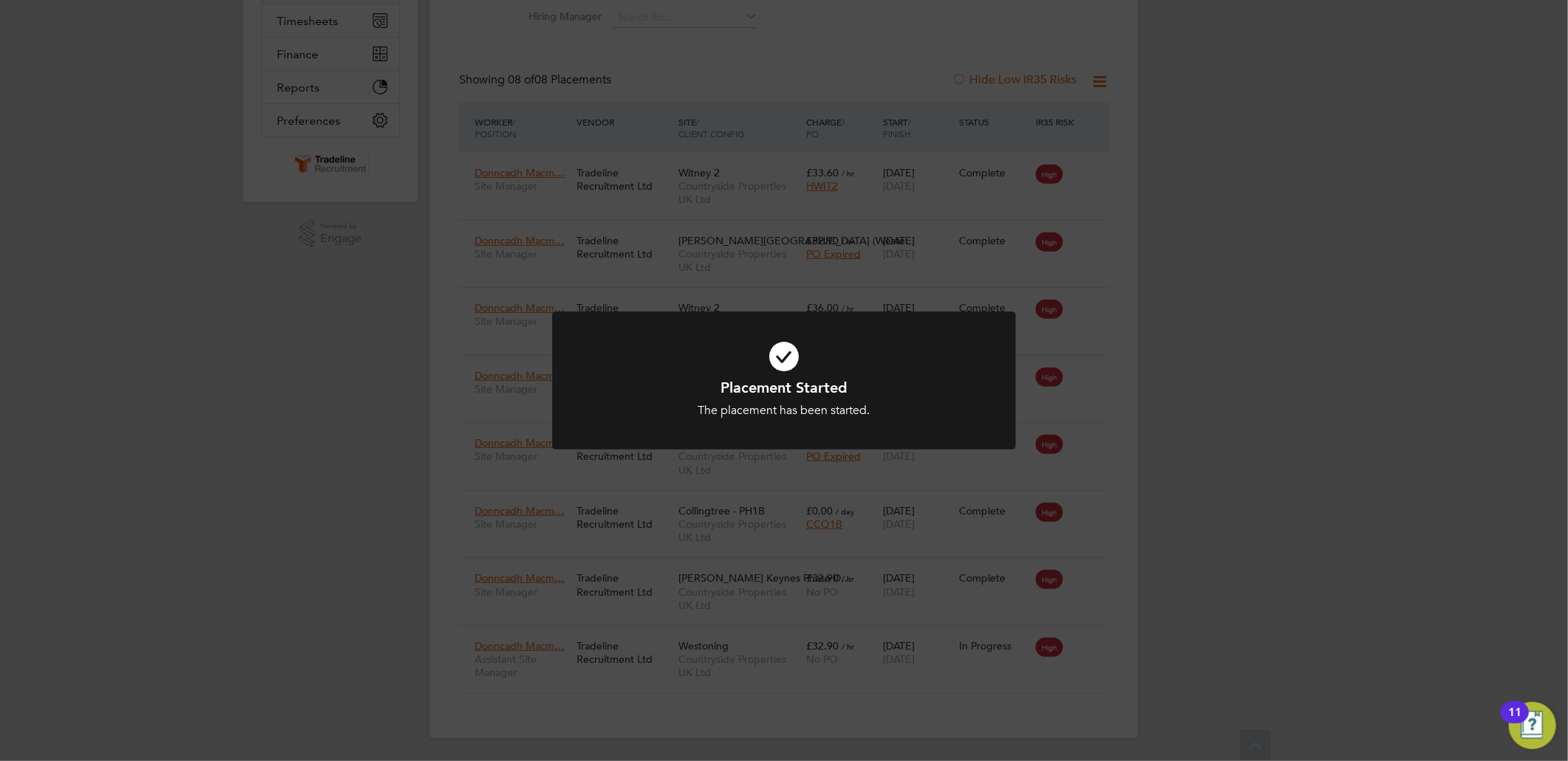
click at [765, 371] on icon at bounding box center [784, 356] width 384 height 57
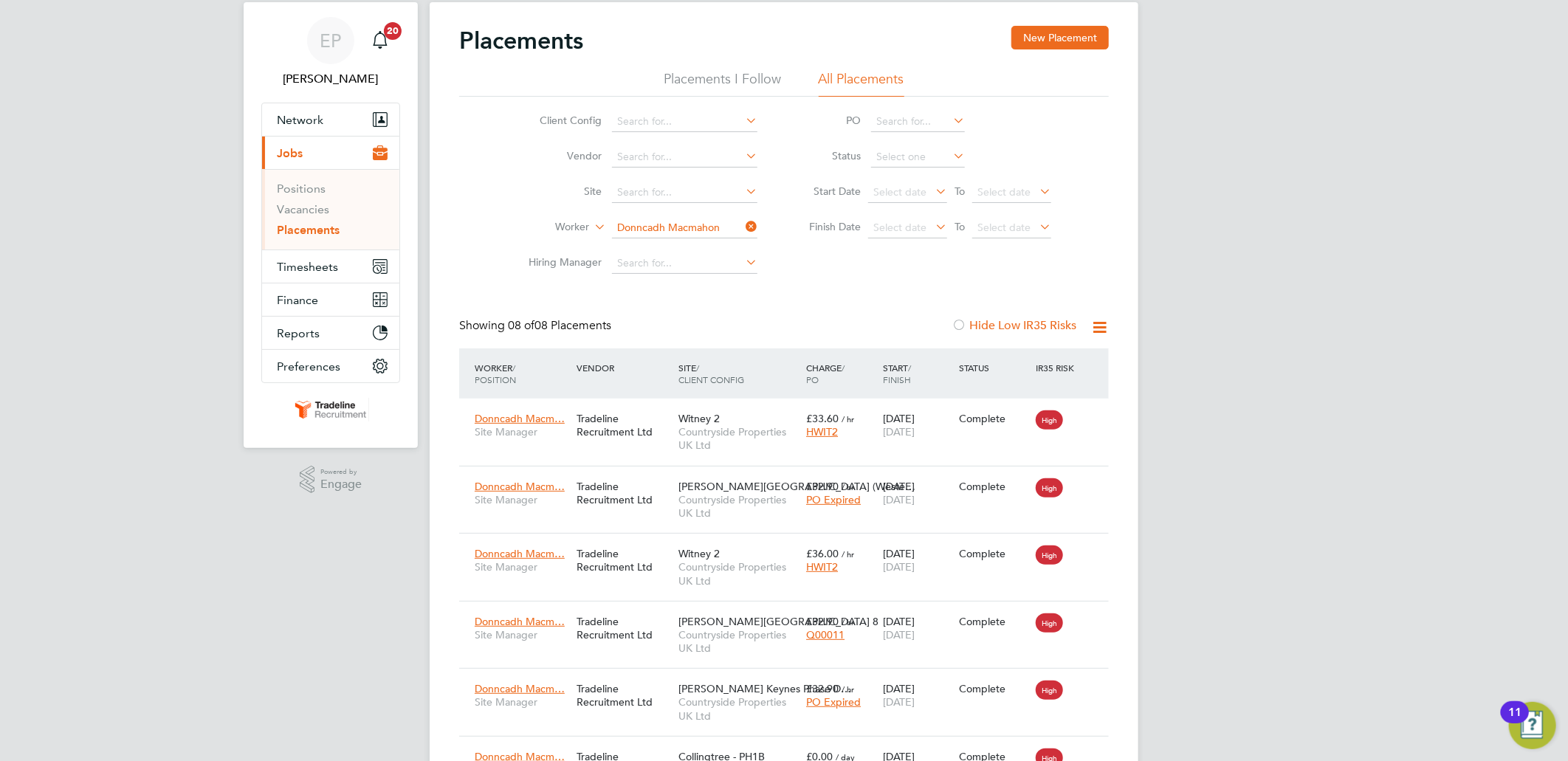
click at [743, 225] on icon at bounding box center [743, 226] width 0 height 20
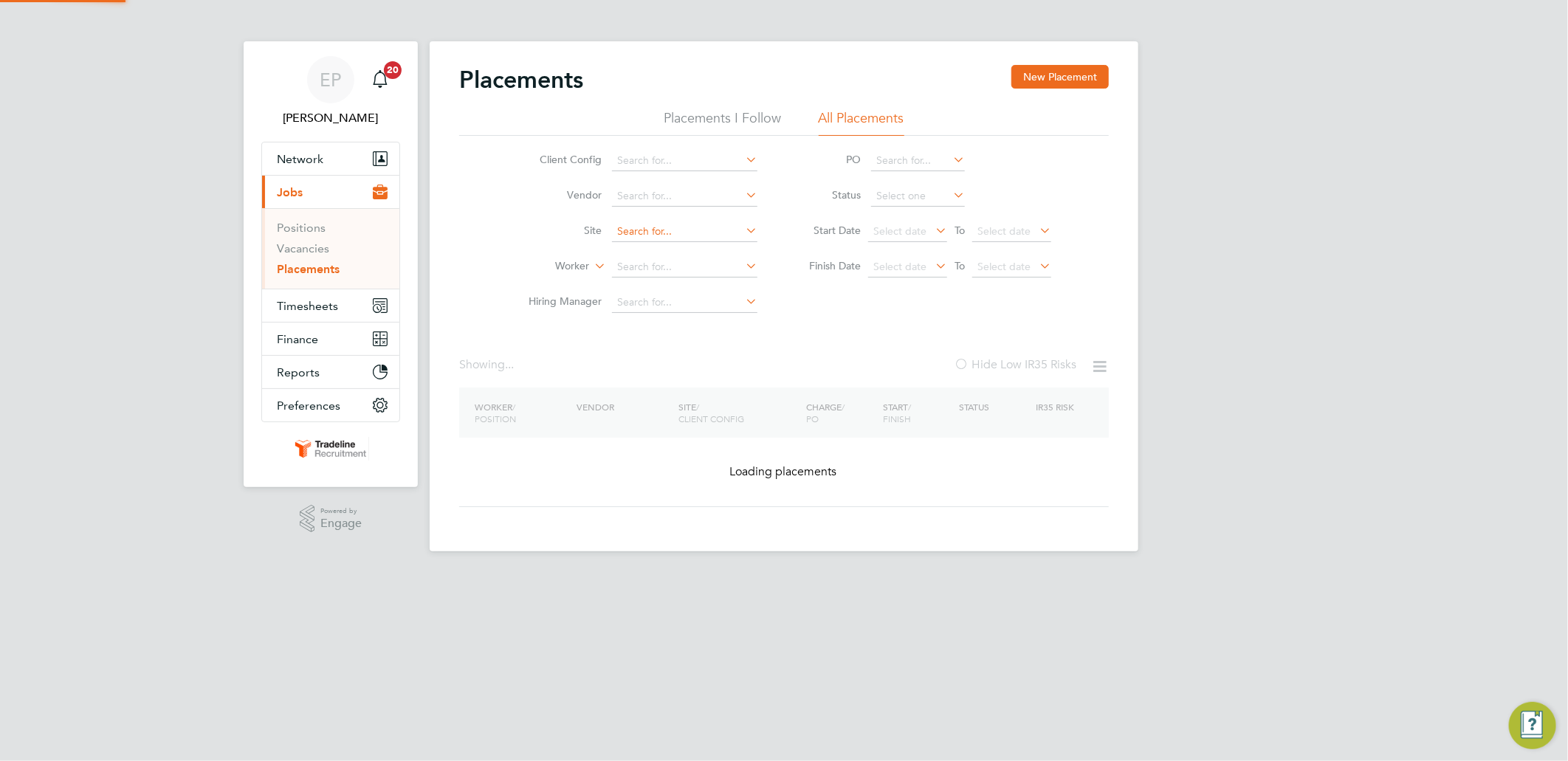
click at [690, 226] on input at bounding box center [684, 231] width 145 height 20
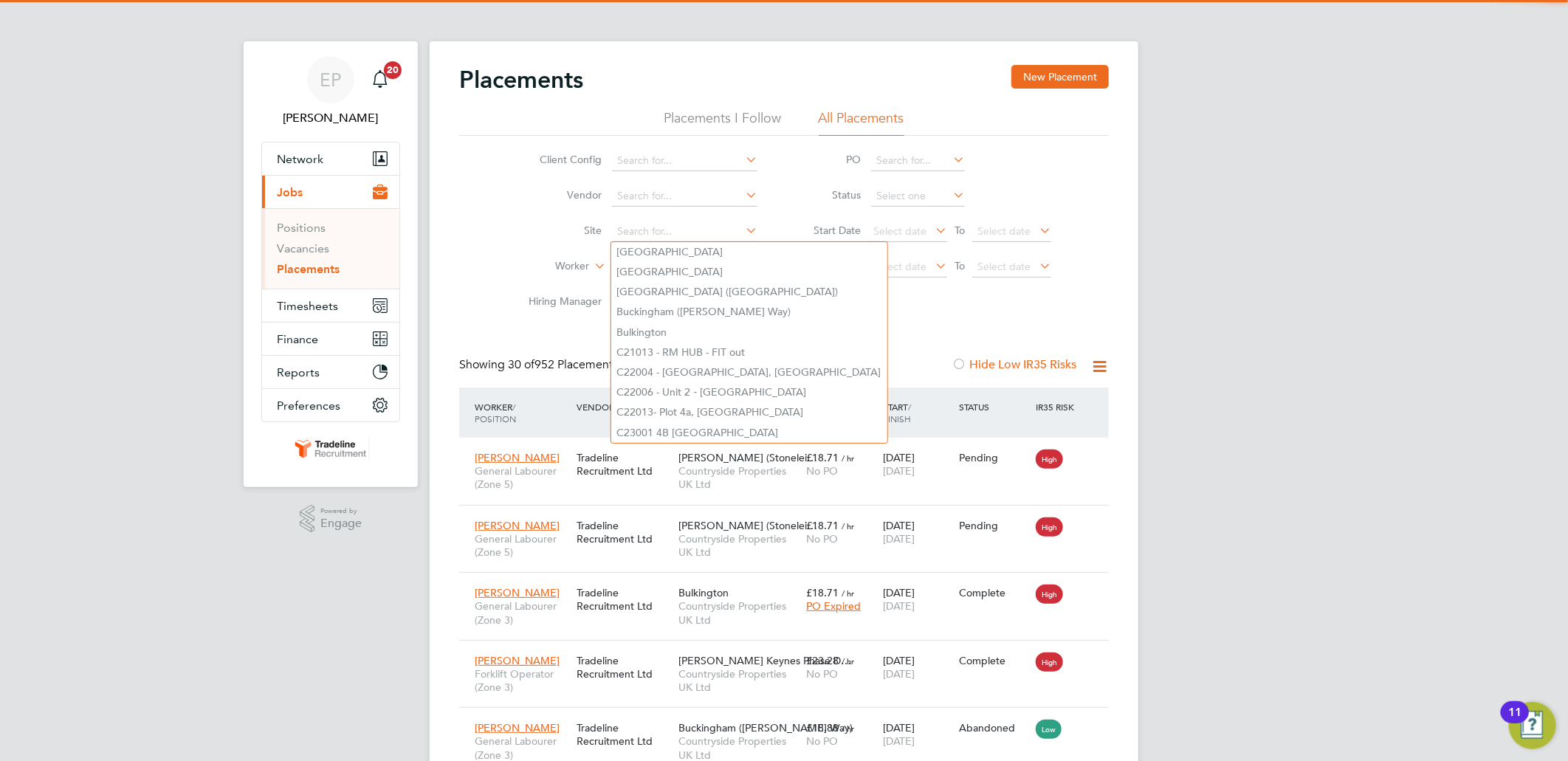
click at [618, 258] on li "[GEOGRAPHIC_DATA]" at bounding box center [749, 253] width 276 height 20
type input "[GEOGRAPHIC_DATA]"
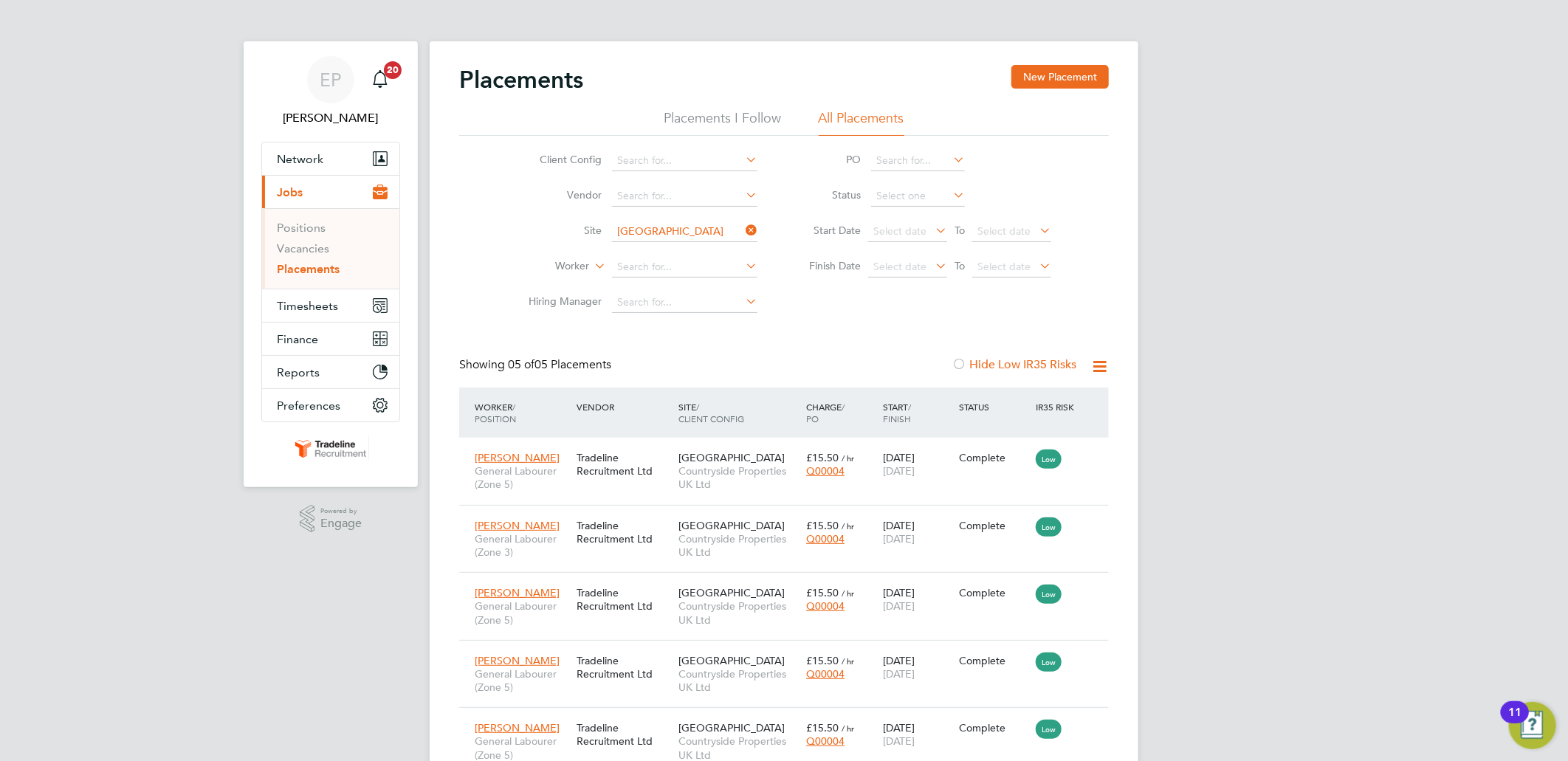
click at [743, 222] on icon at bounding box center [743, 230] width 0 height 20
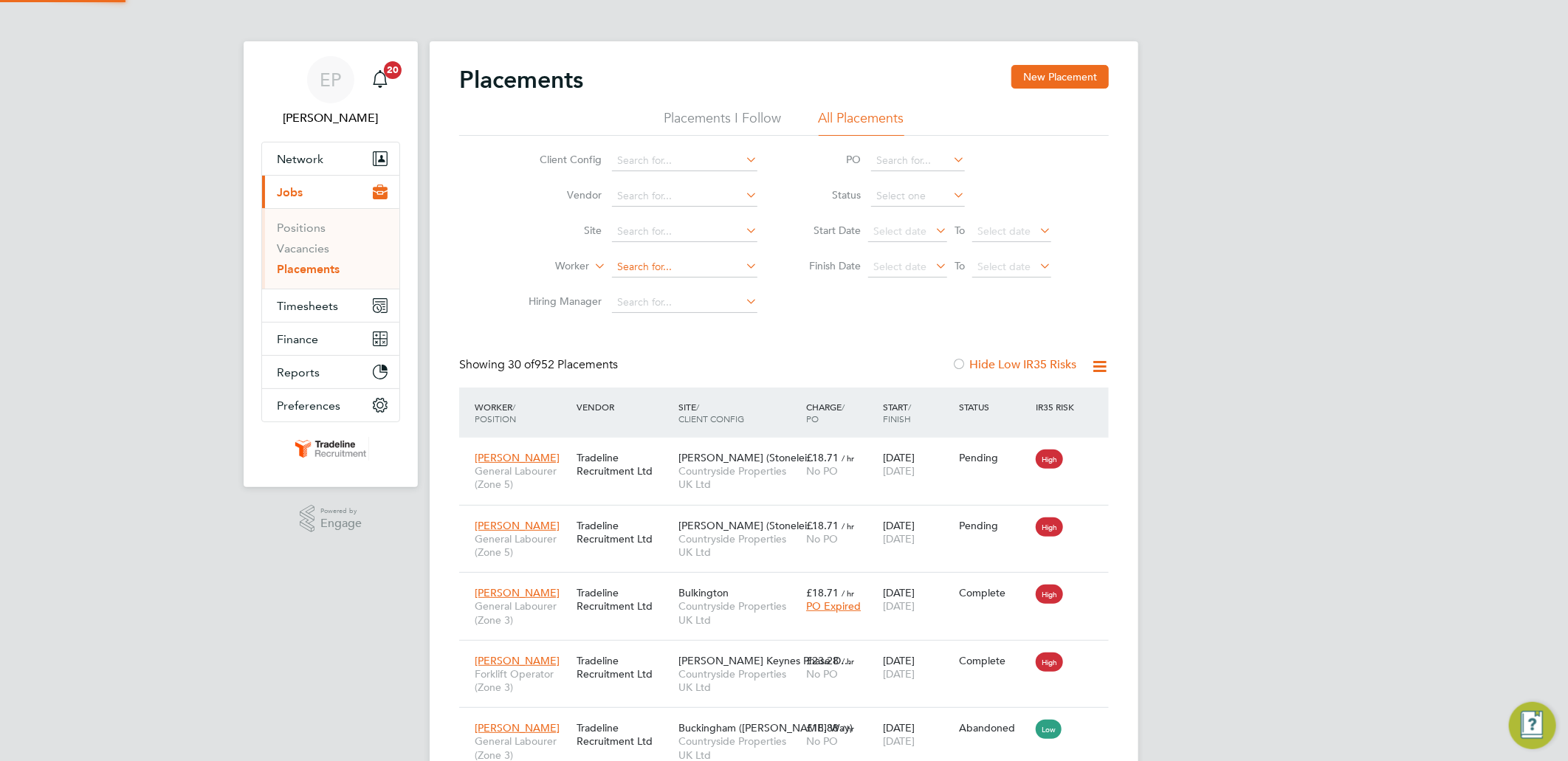
click at [654, 270] on input at bounding box center [684, 267] width 145 height 20
click at [674, 289] on li "[PERSON_NAME]" at bounding box center [702, 288] width 182 height 20
type input "[PERSON_NAME]"
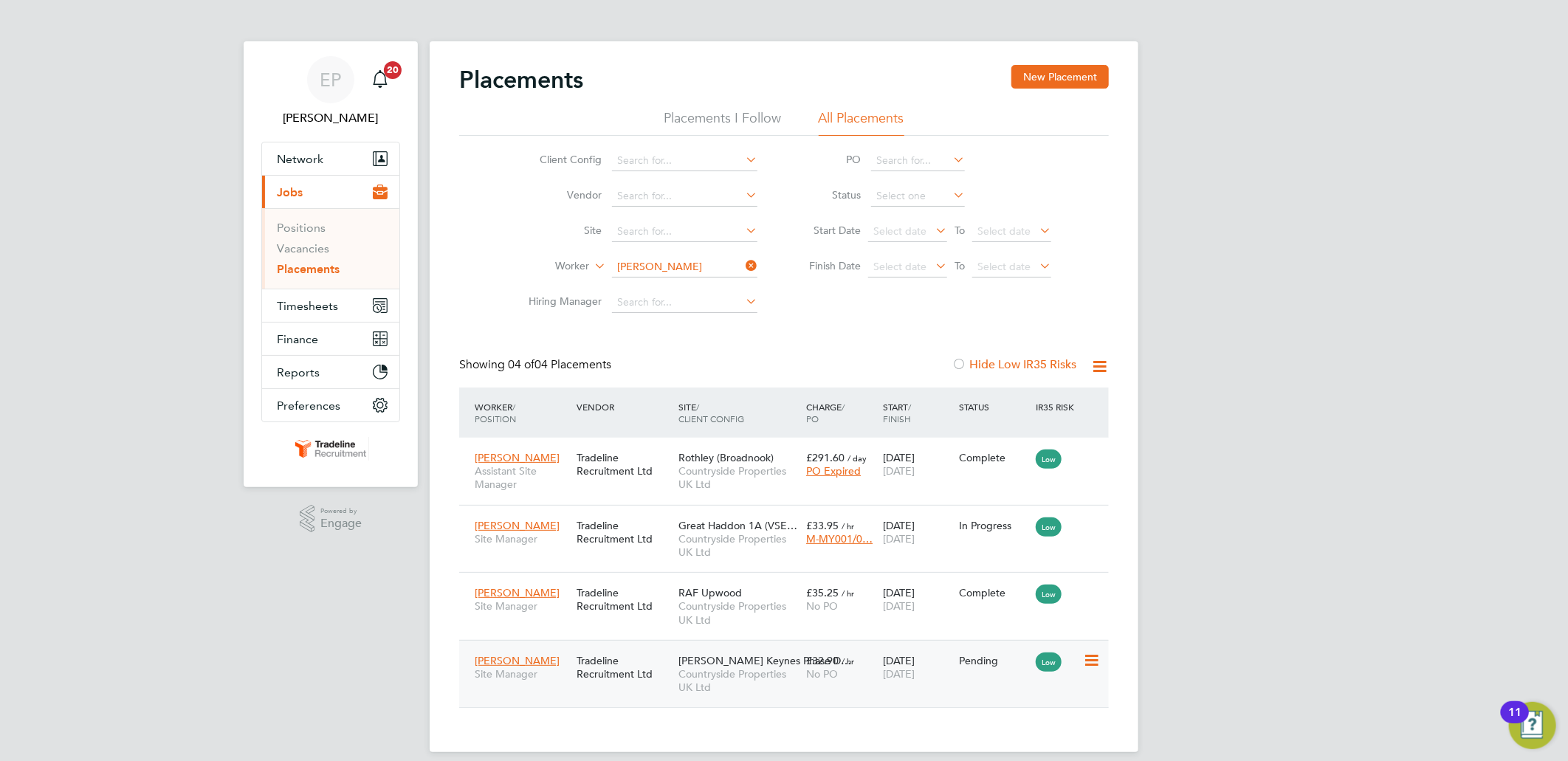
click at [1086, 661] on icon at bounding box center [1090, 660] width 14 height 18
click at [1012, 749] on li "Start" at bounding box center [1046, 752] width 105 height 20
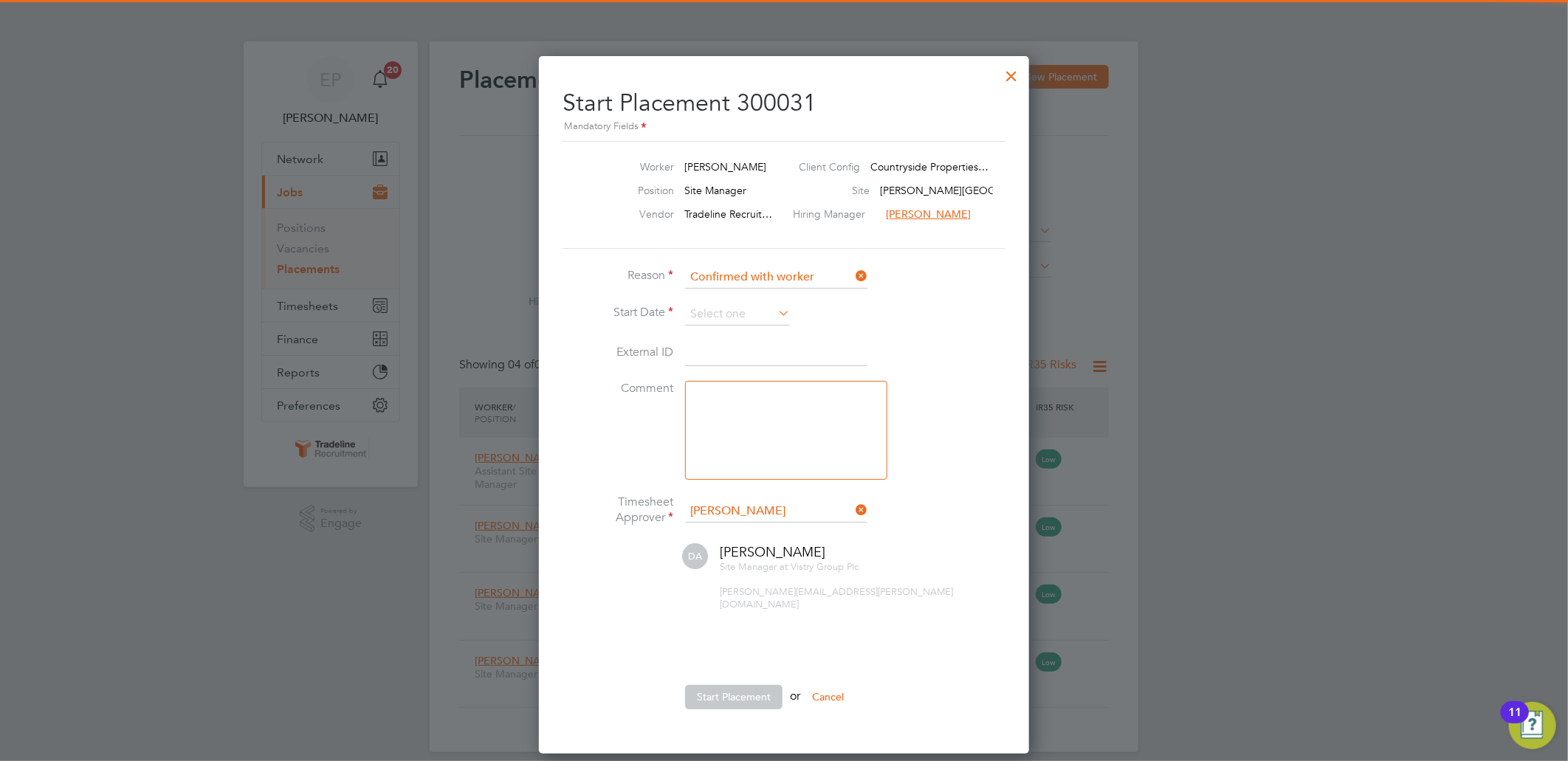
click at [755, 330] on li "Start Date" at bounding box center [784, 322] width 443 height 37
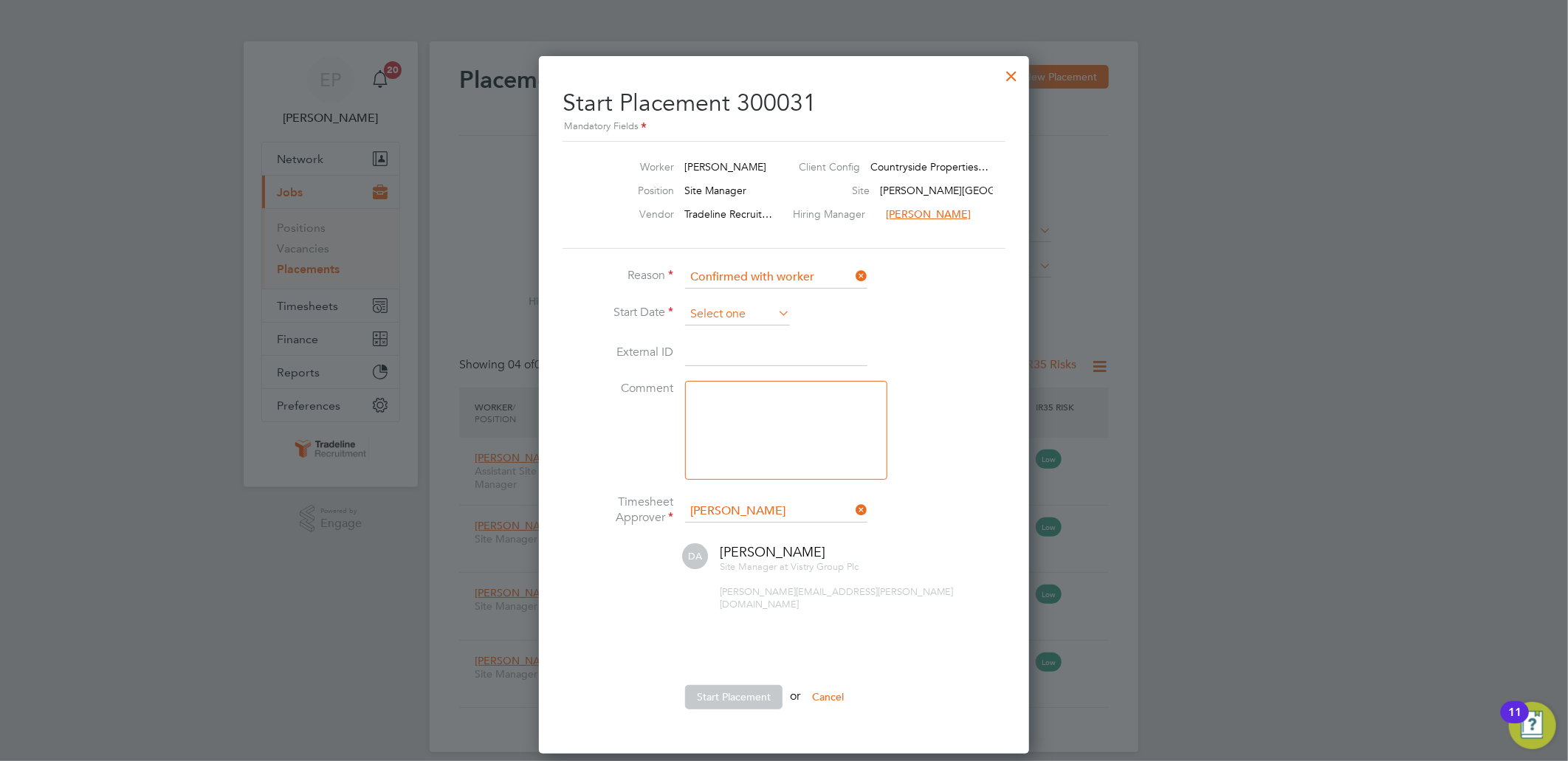
click at [751, 320] on input at bounding box center [738, 314] width 105 height 22
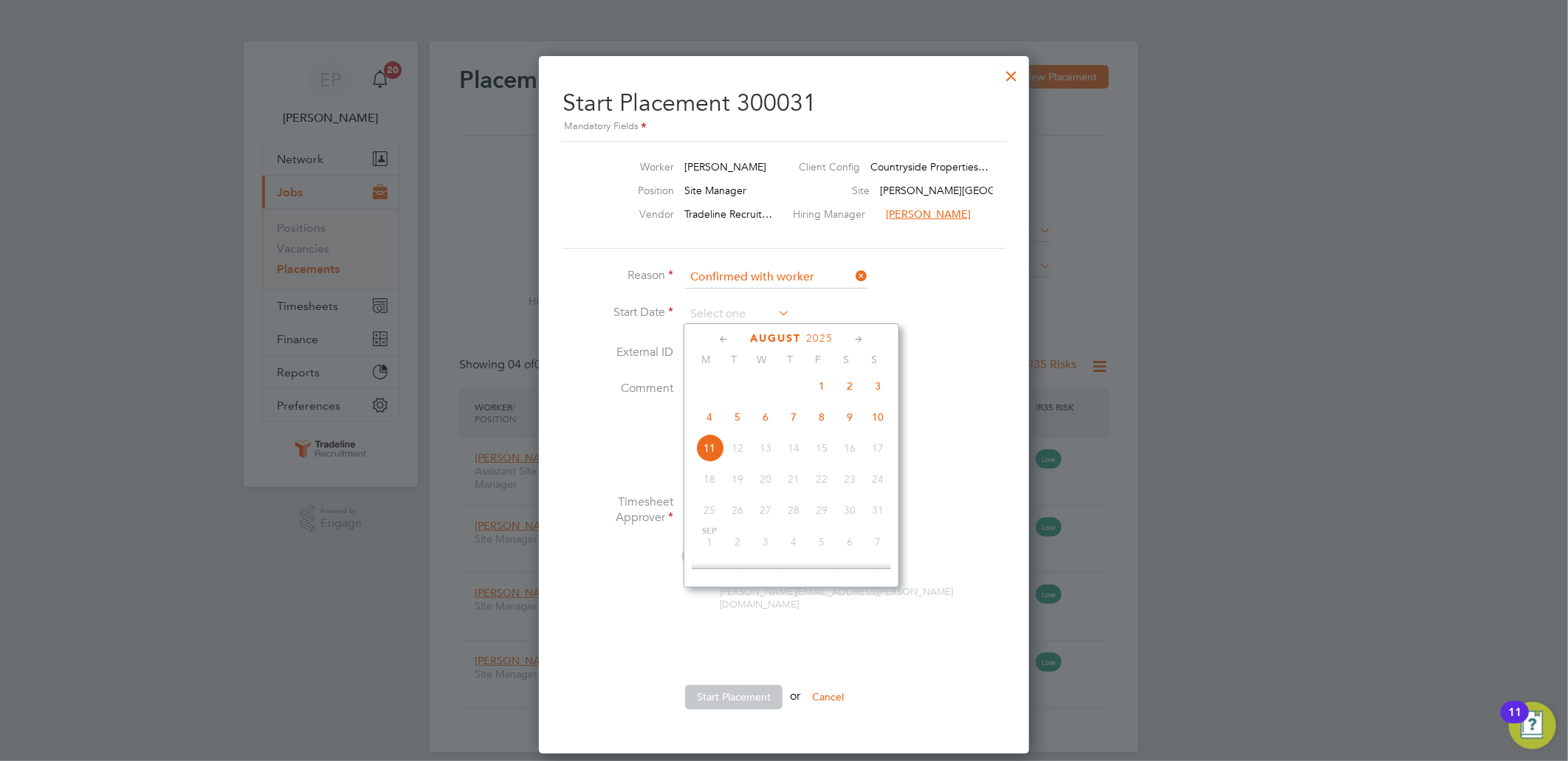
click at [732, 430] on span "5" at bounding box center [737, 416] width 28 height 28
type input "[DATE]"
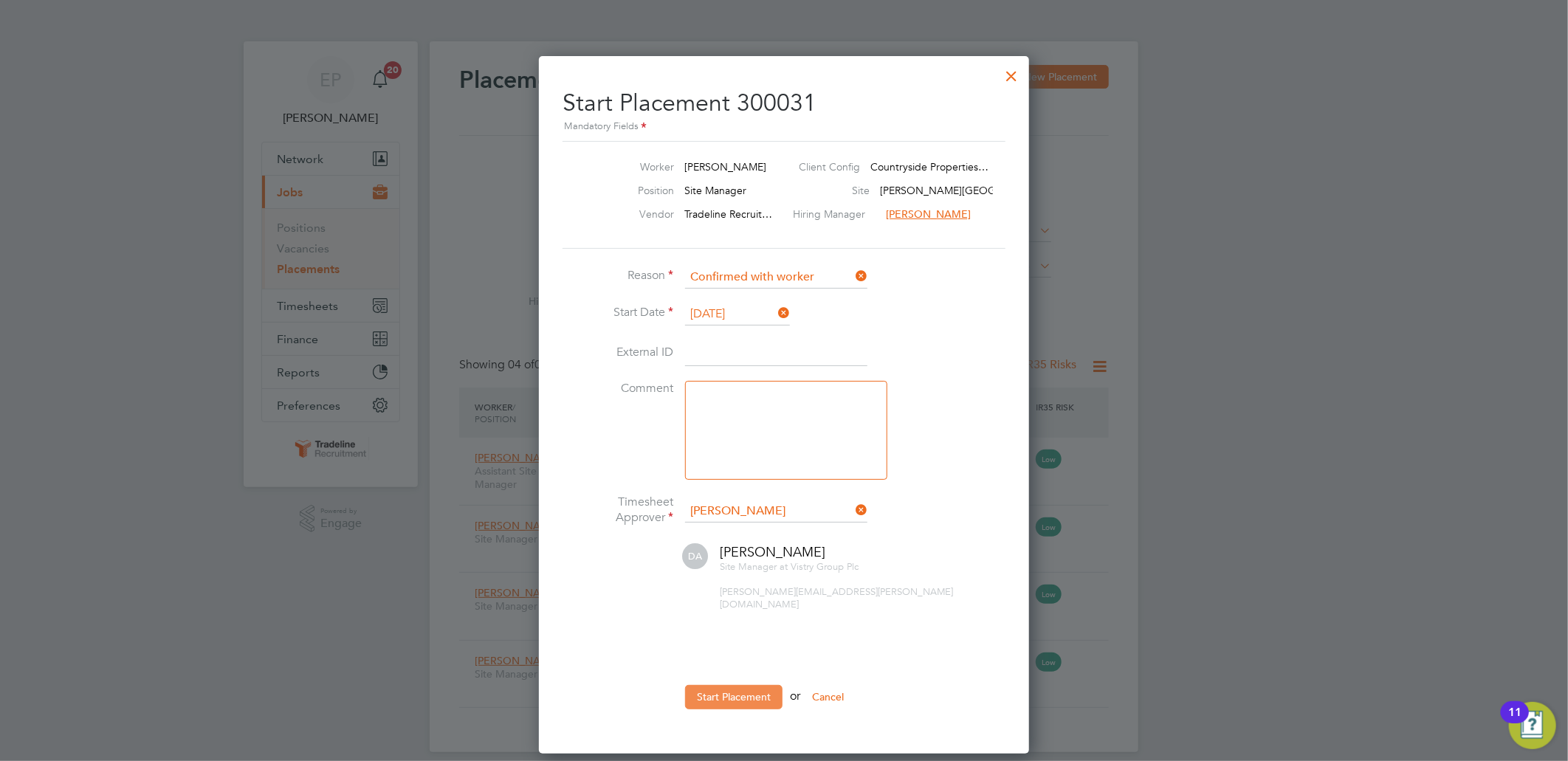
click at [739, 685] on button "Start Placement" at bounding box center [733, 697] width 97 height 24
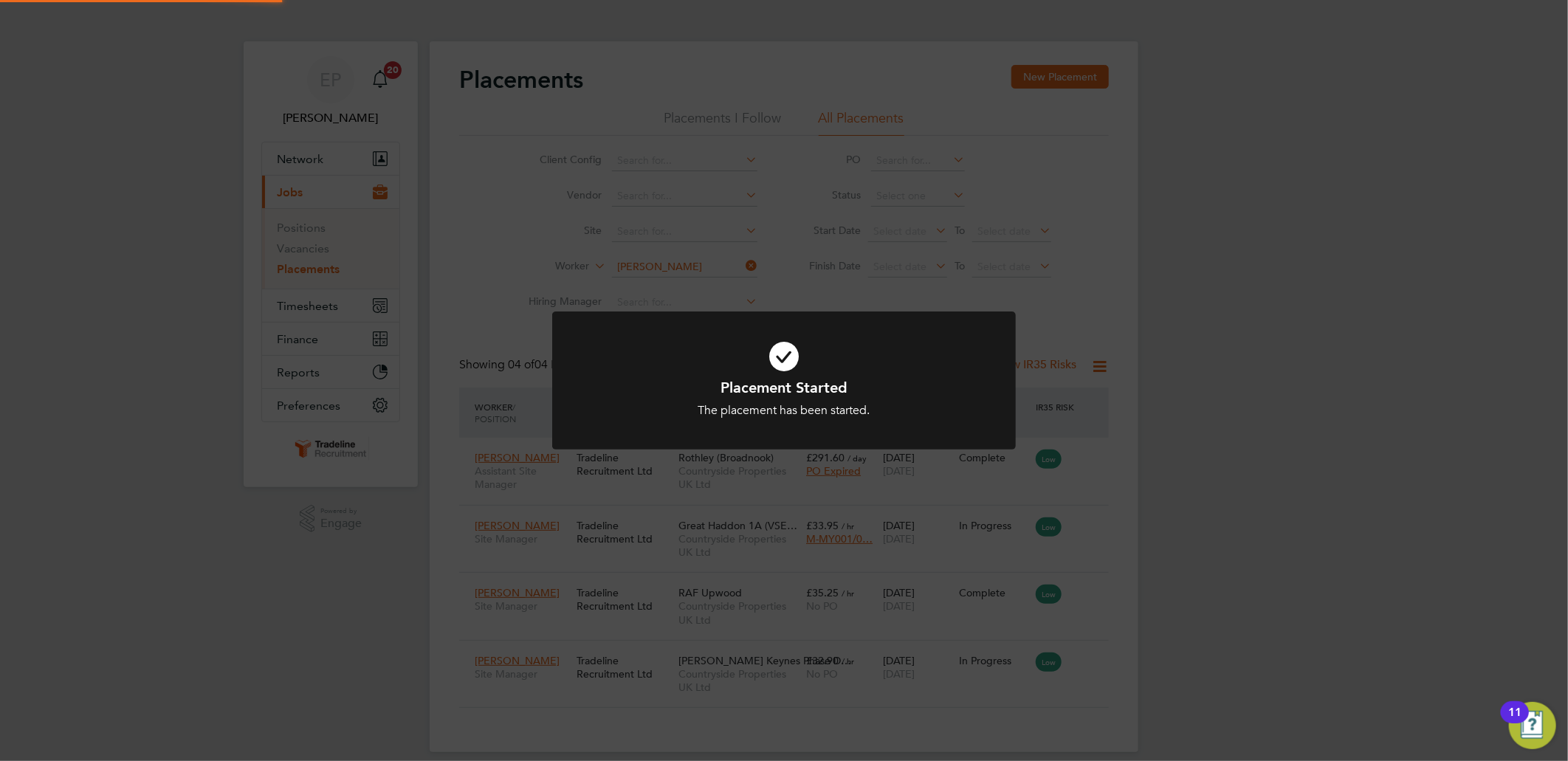
click at [909, 392] on h1 "Placement Started" at bounding box center [784, 387] width 384 height 19
